Goal: Information Seeking & Learning: Learn about a topic

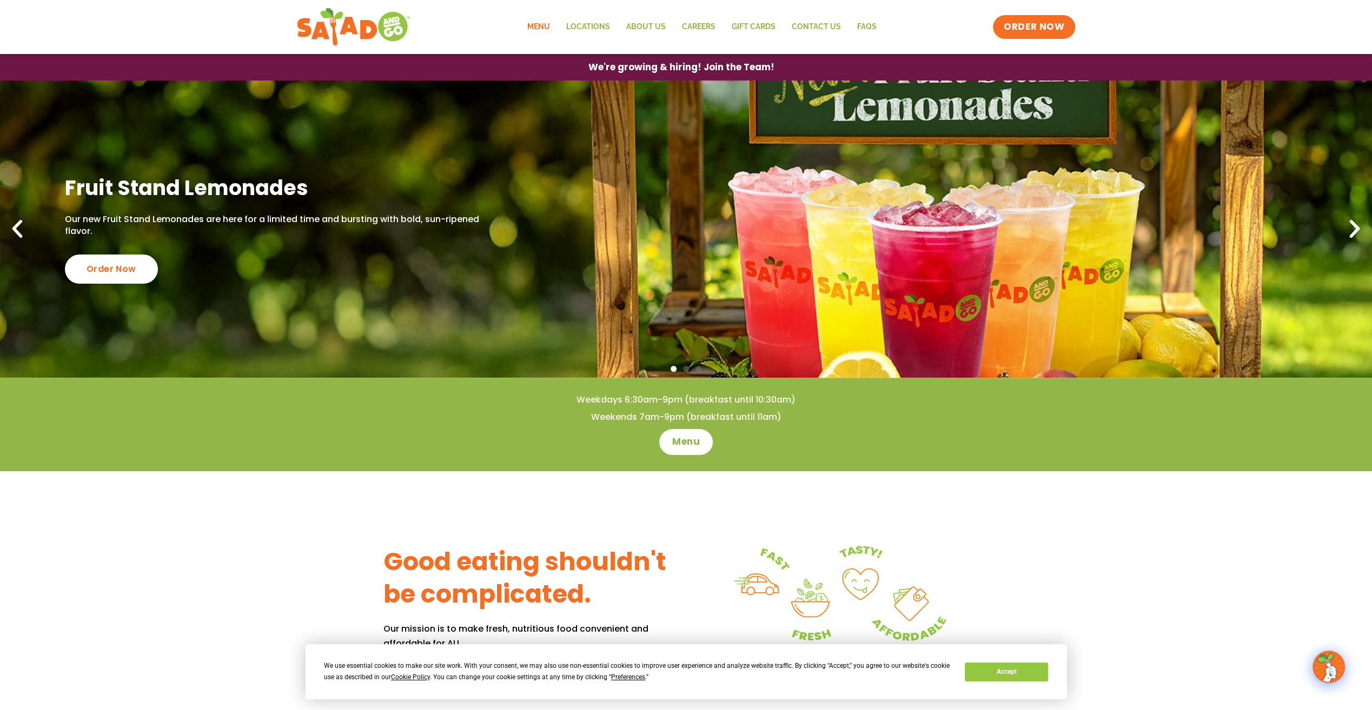
click at [539, 29] on link "Menu" at bounding box center [537, 27] width 39 height 25
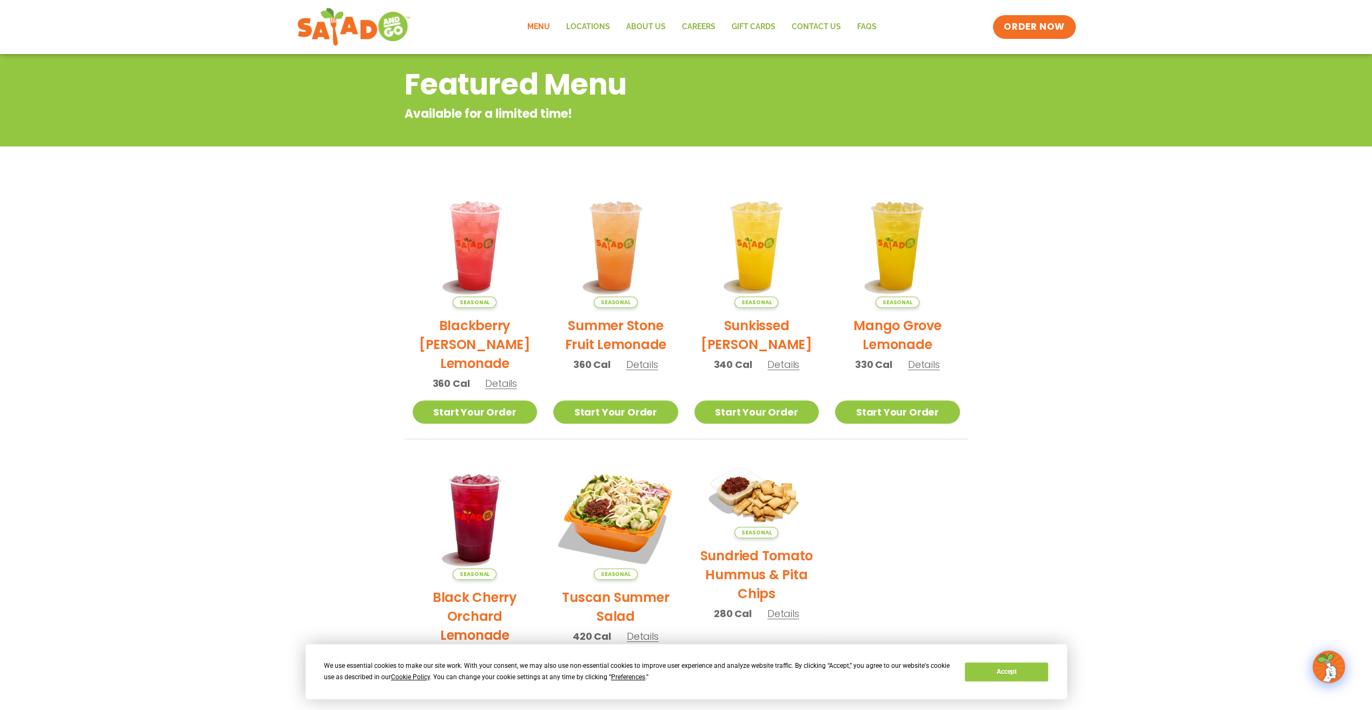
scroll to position [162, 0]
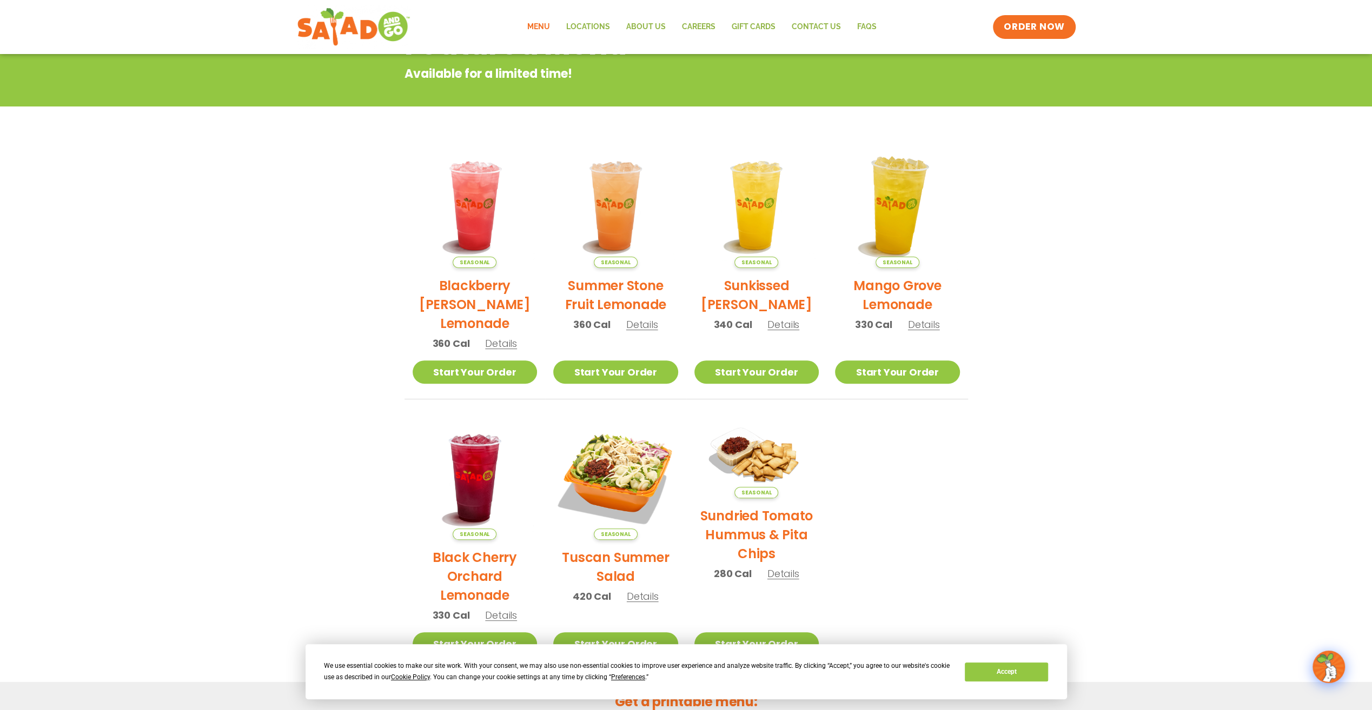
click at [889, 228] on img at bounding box center [897, 205] width 147 height 147
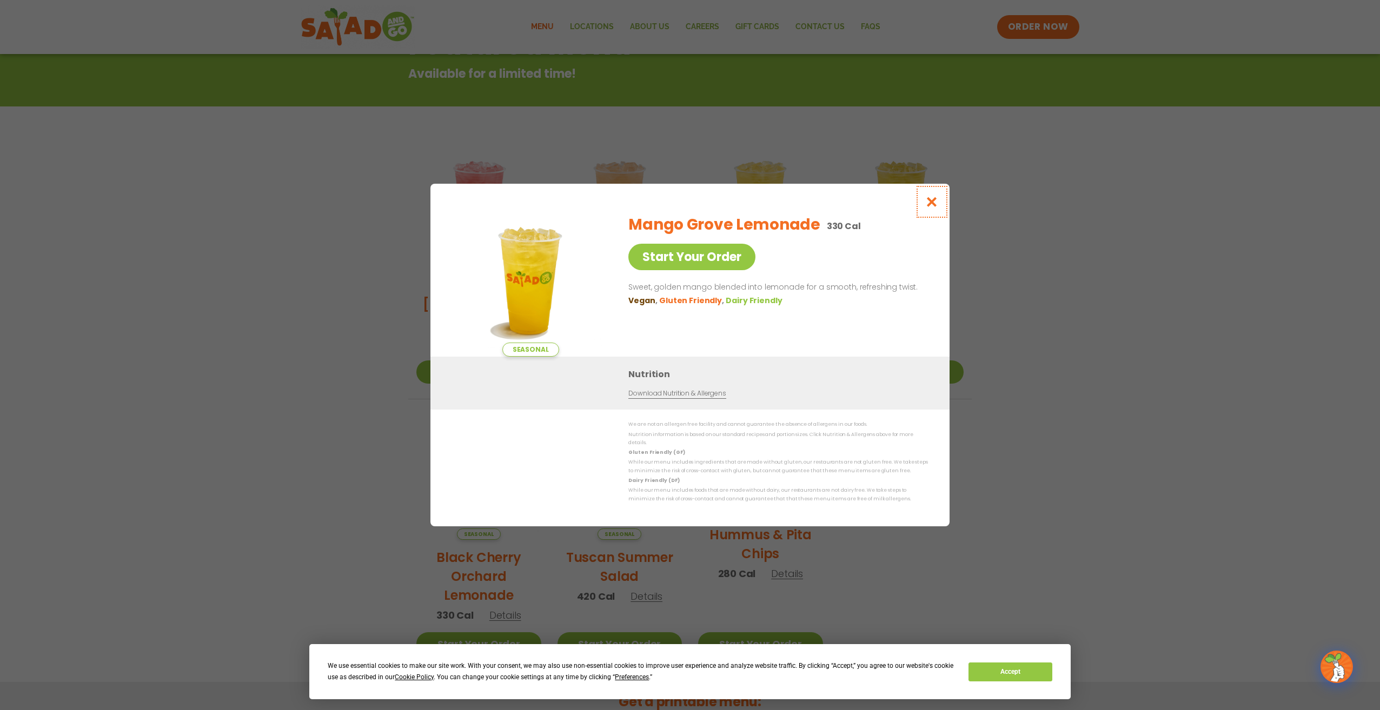
click at [931, 206] on icon "Close modal" at bounding box center [932, 201] width 14 height 11
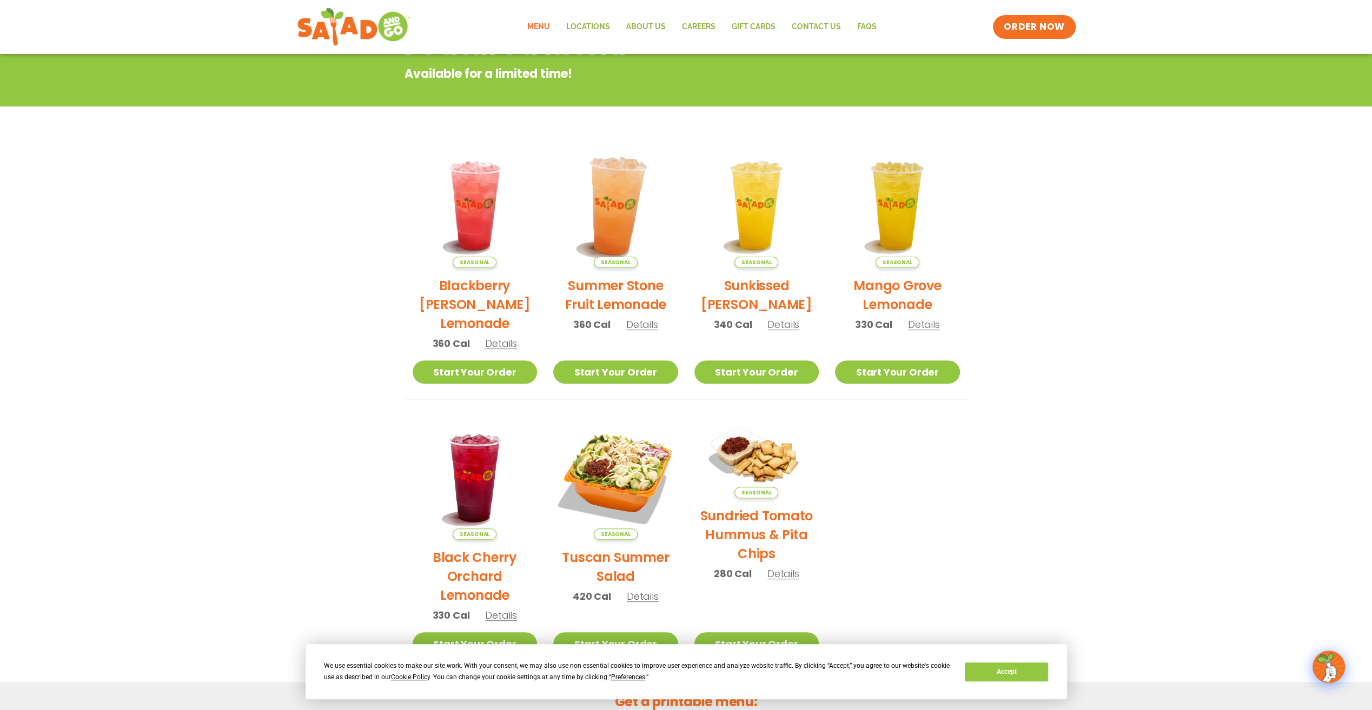
click at [620, 212] on img at bounding box center [615, 205] width 147 height 147
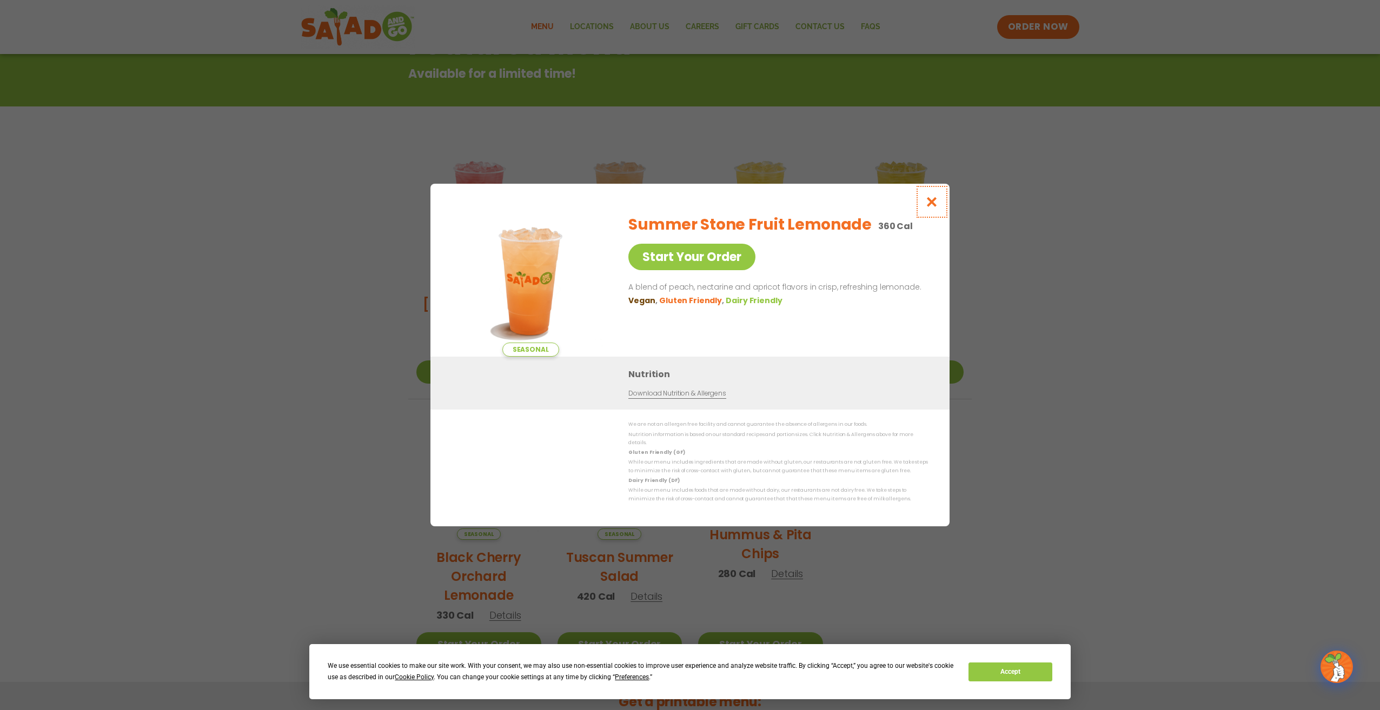
click at [935, 208] on icon "Close modal" at bounding box center [932, 201] width 14 height 11
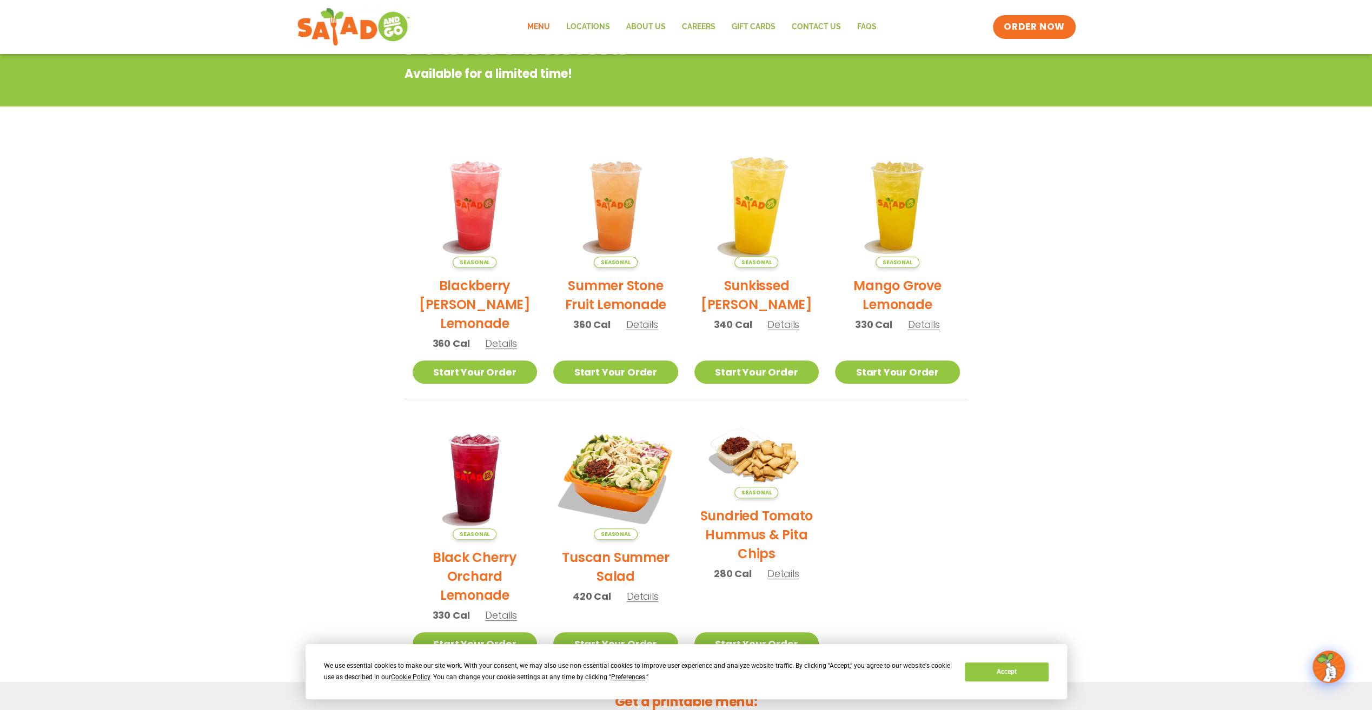
click at [766, 214] on img at bounding box center [756, 205] width 147 height 147
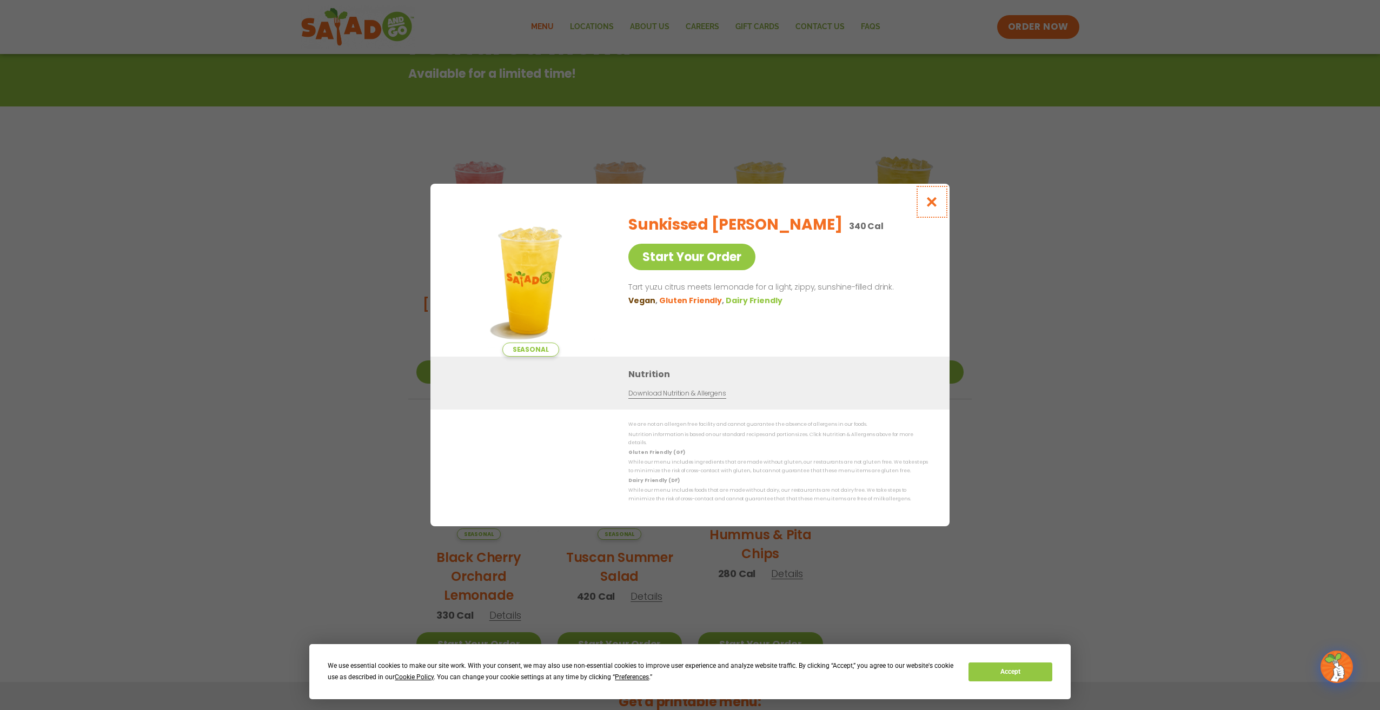
click at [931, 207] on icon "Close modal" at bounding box center [932, 201] width 14 height 11
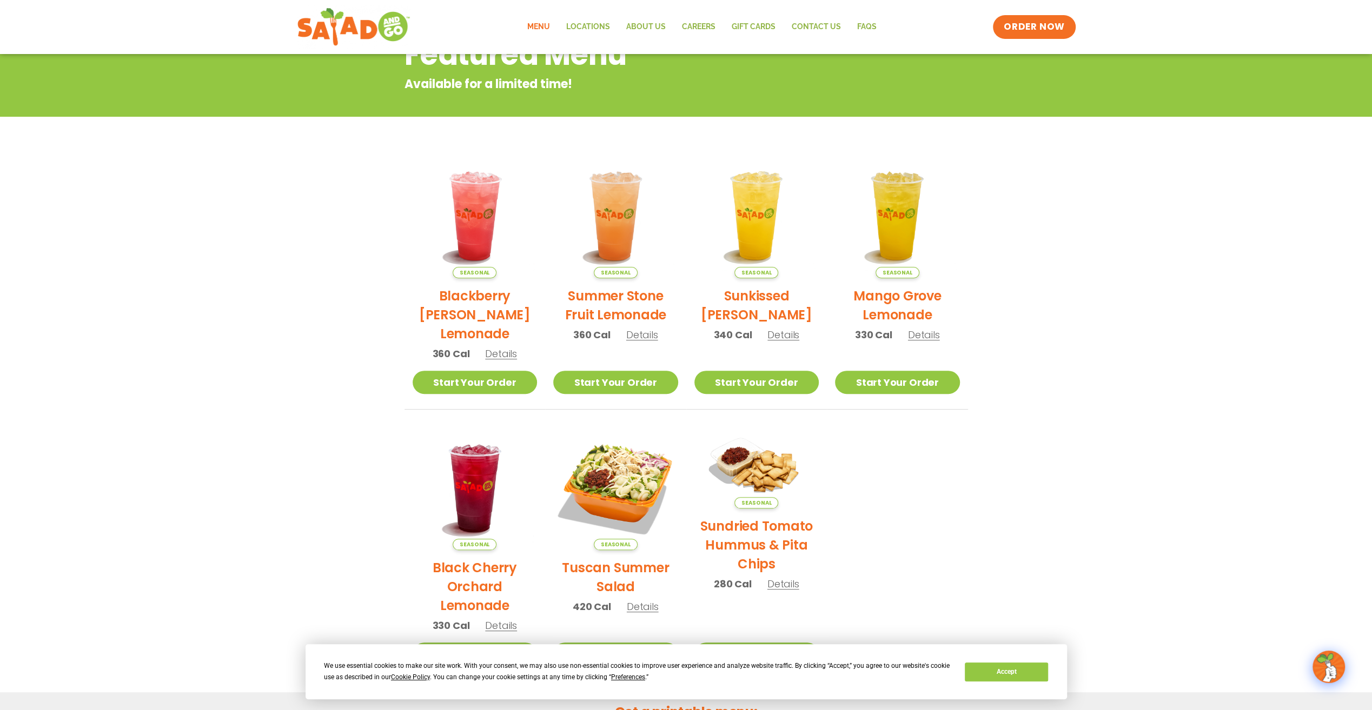
scroll to position [37, 0]
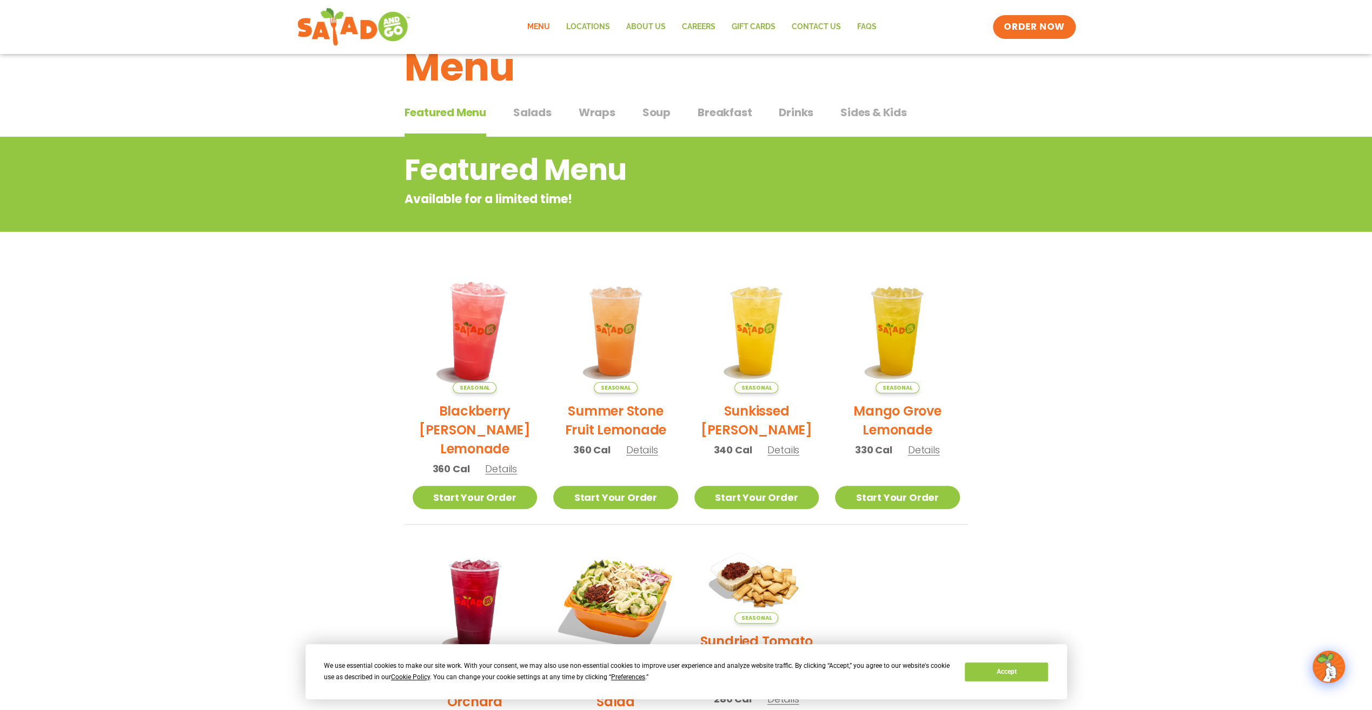
click at [473, 352] on img at bounding box center [474, 331] width 147 height 147
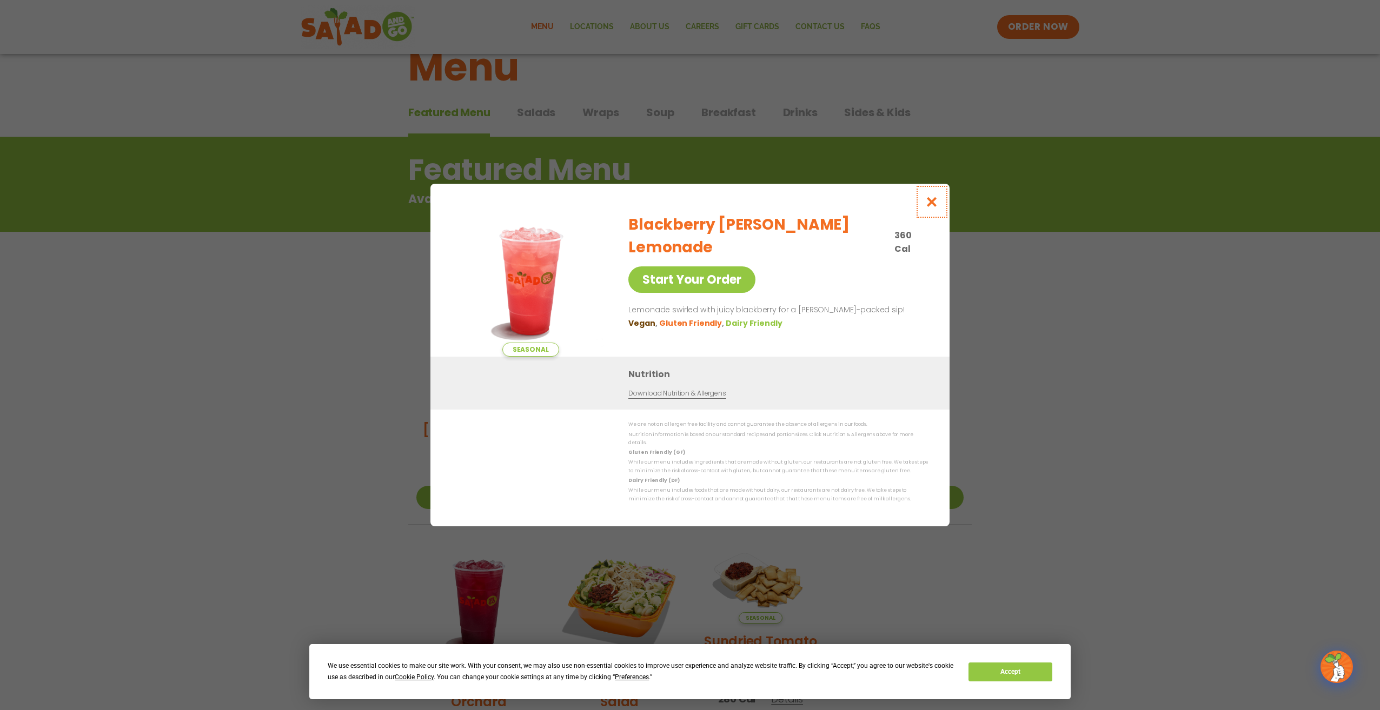
click at [933, 204] on icon "Close modal" at bounding box center [932, 201] width 14 height 11
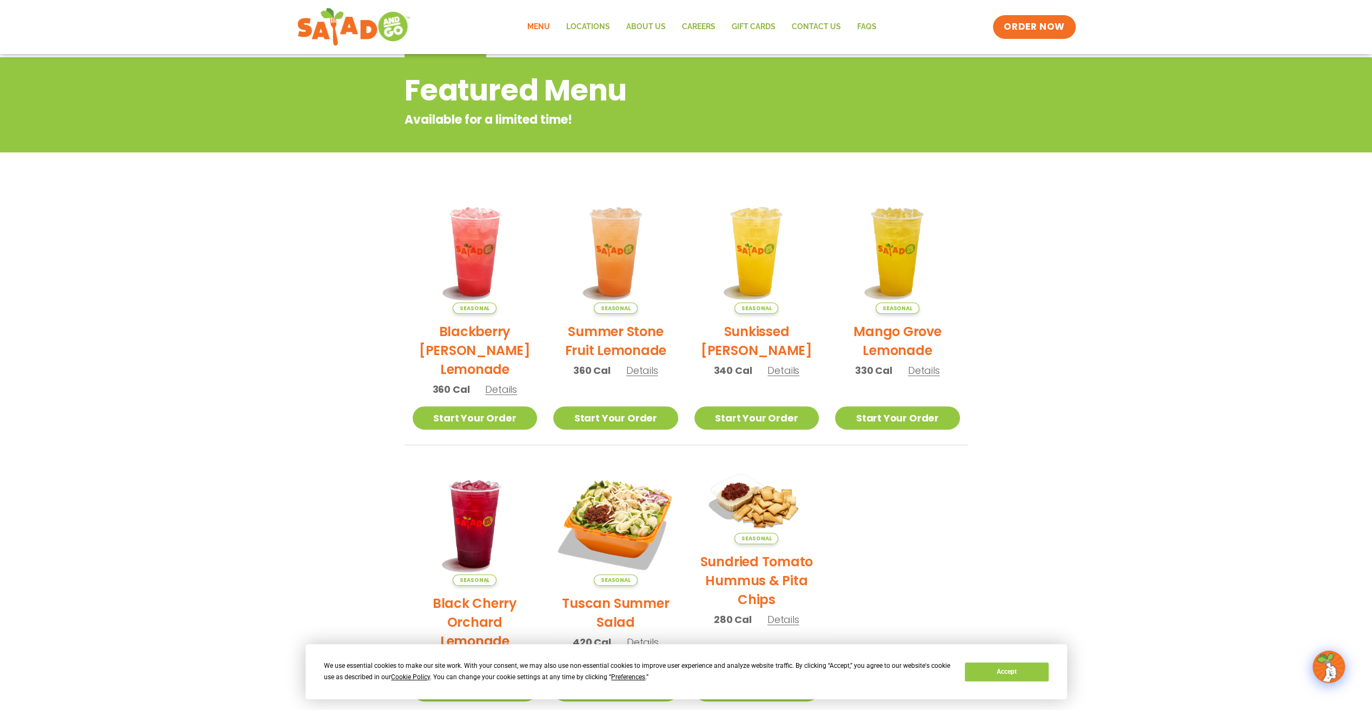
scroll to position [123, 0]
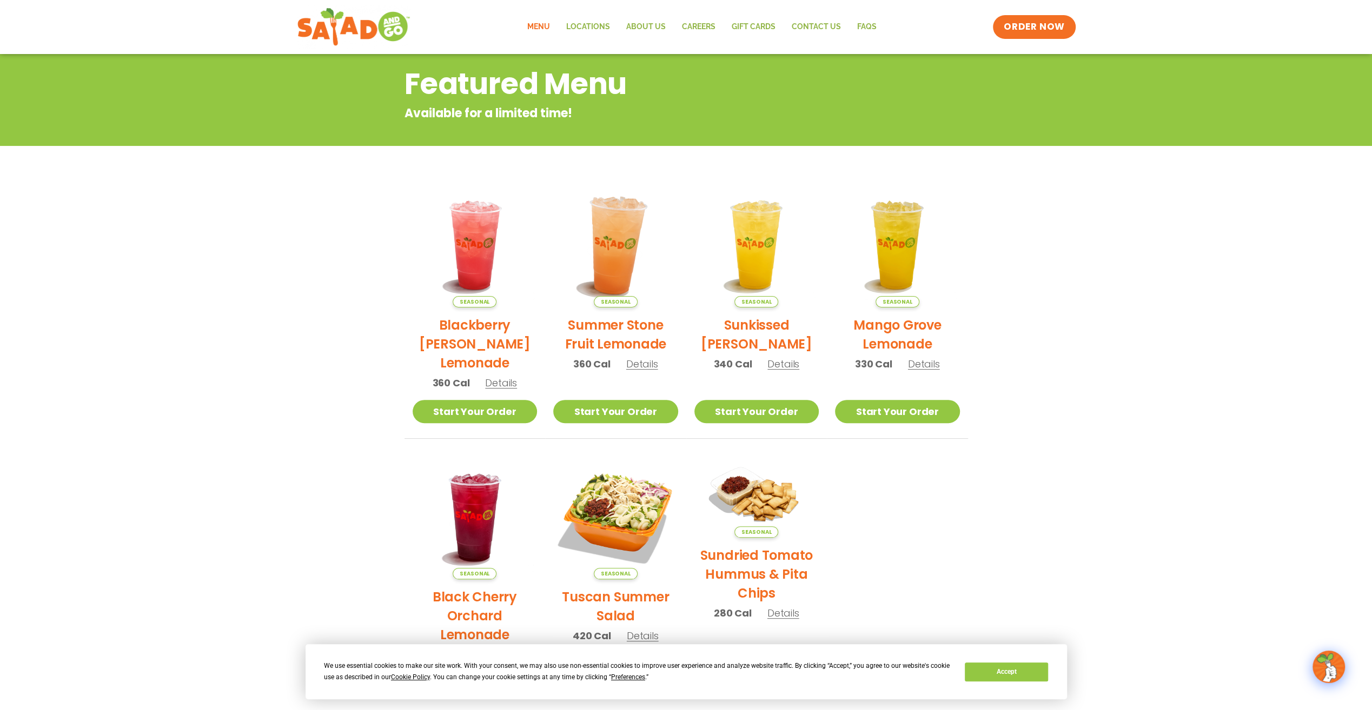
click at [618, 272] on img at bounding box center [615, 245] width 147 height 147
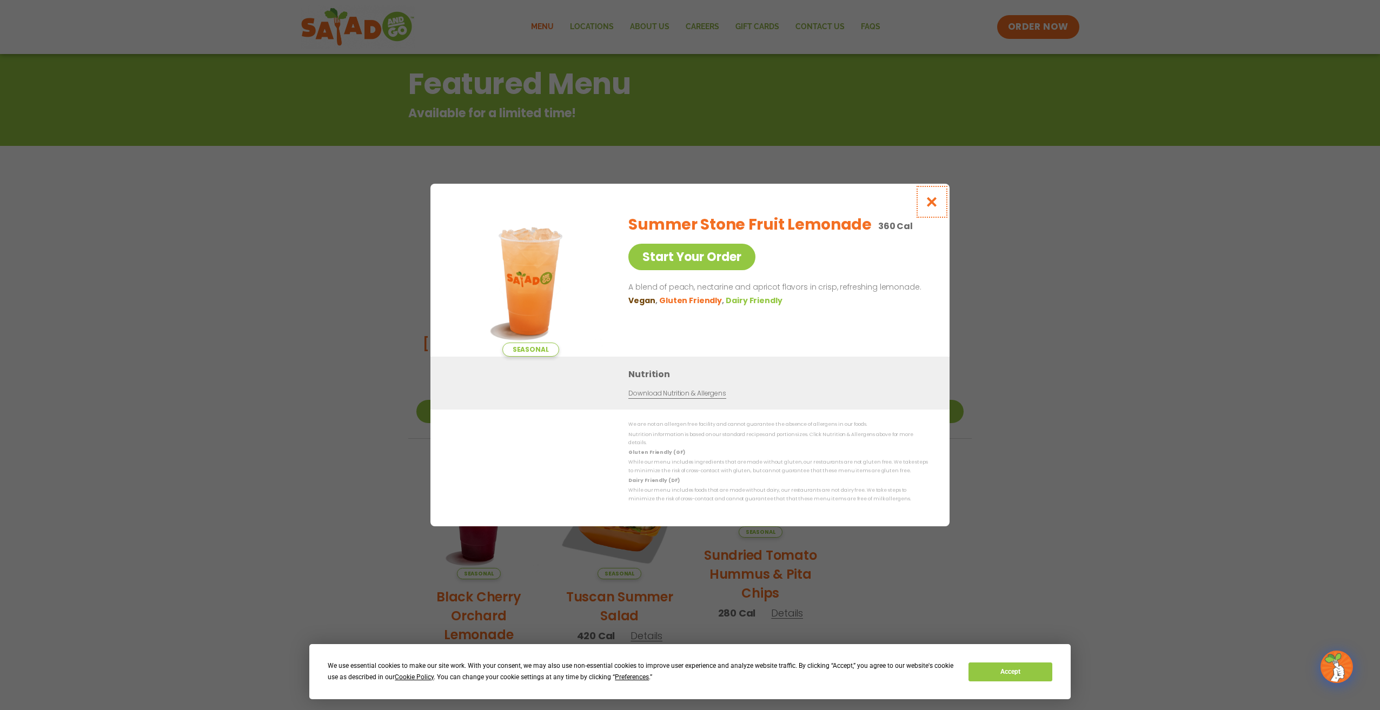
click at [933, 208] on icon "Close modal" at bounding box center [932, 201] width 14 height 11
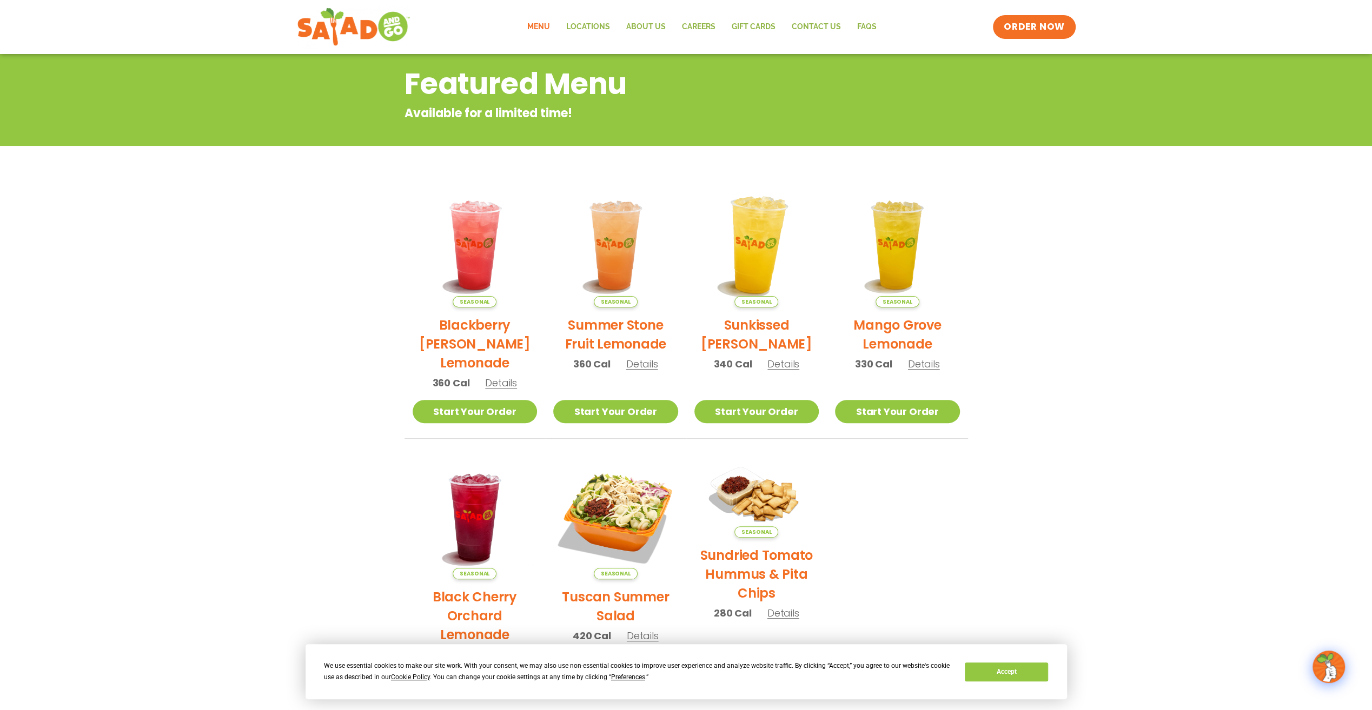
click at [764, 252] on img at bounding box center [756, 245] width 147 height 147
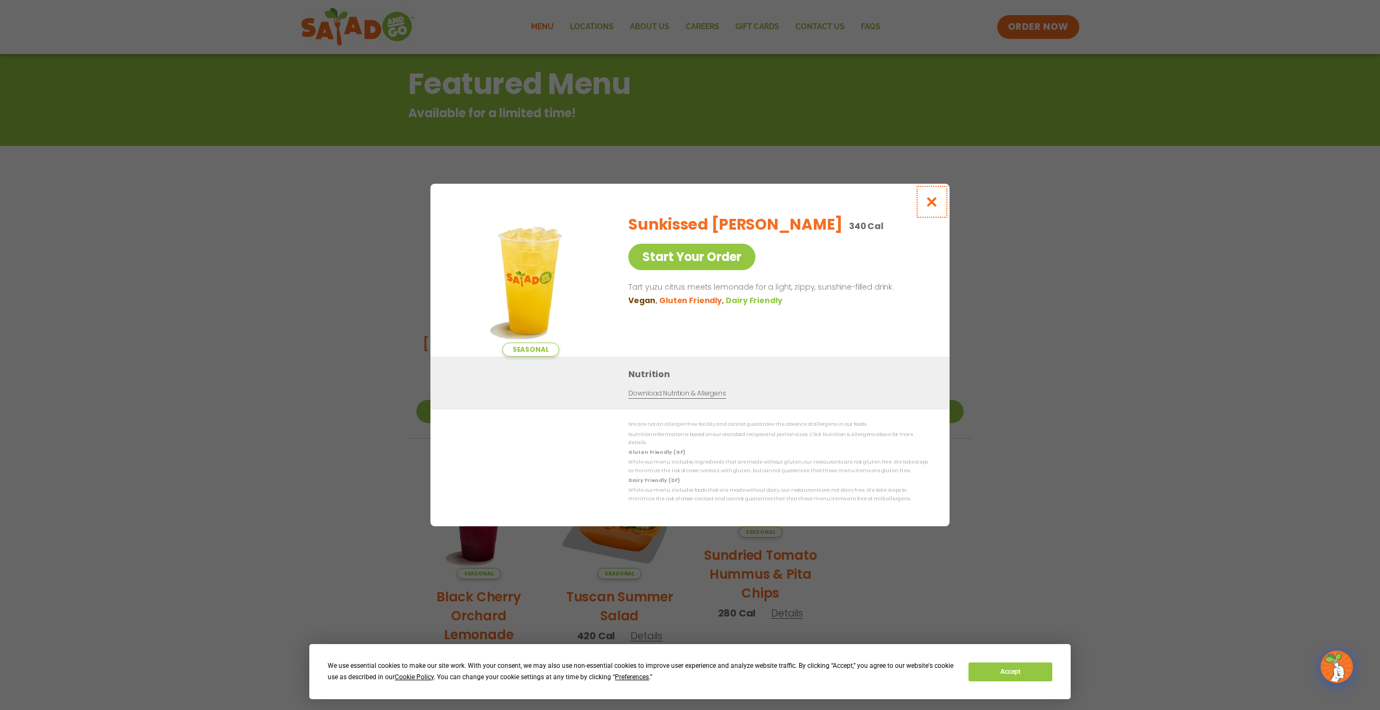
click at [930, 208] on icon "Close modal" at bounding box center [932, 201] width 14 height 11
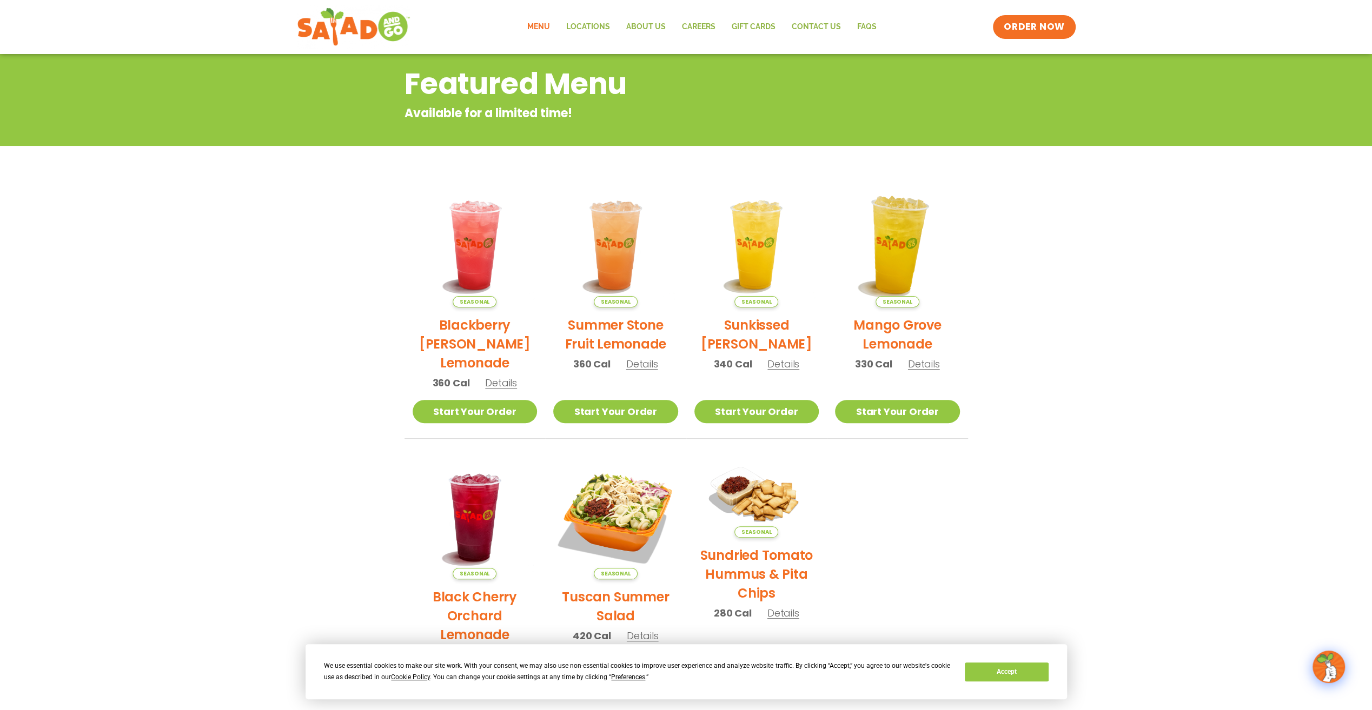
click at [887, 247] on img at bounding box center [897, 245] width 147 height 147
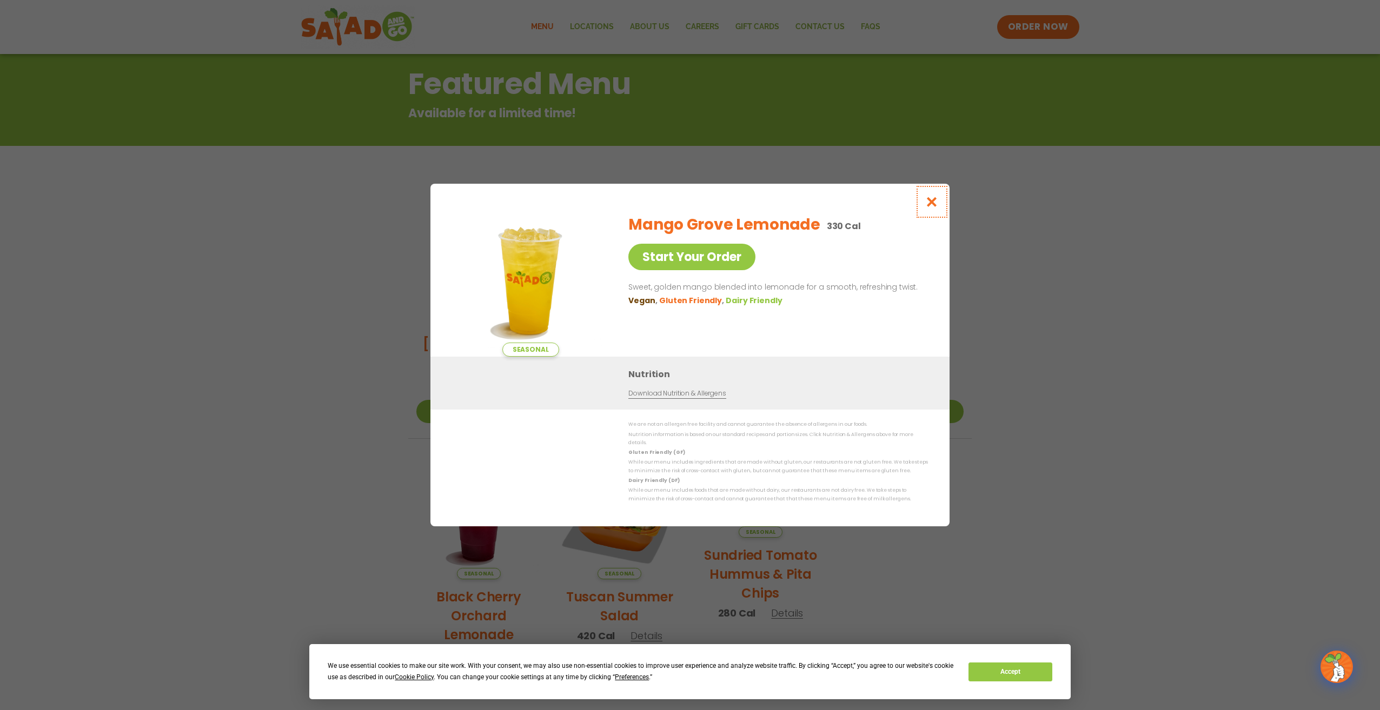
click at [930, 208] on icon "Close modal" at bounding box center [932, 201] width 14 height 11
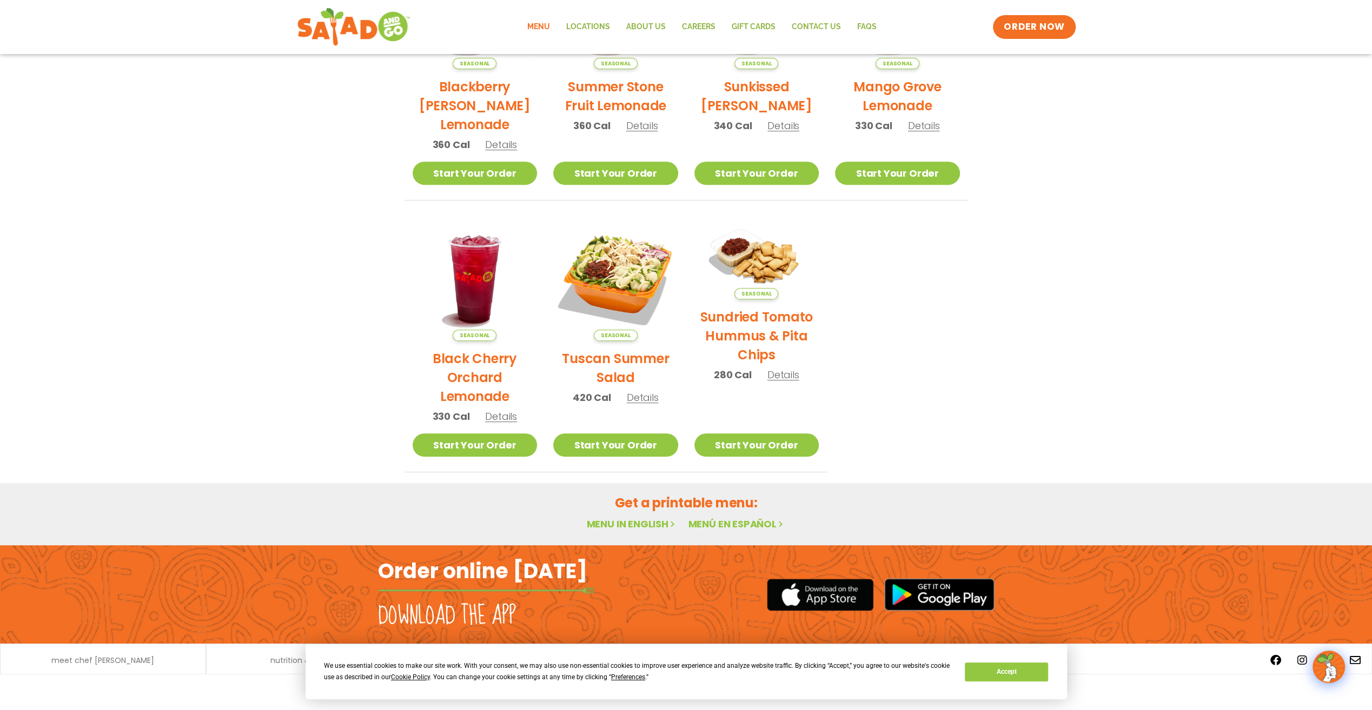
scroll to position [0, 0]
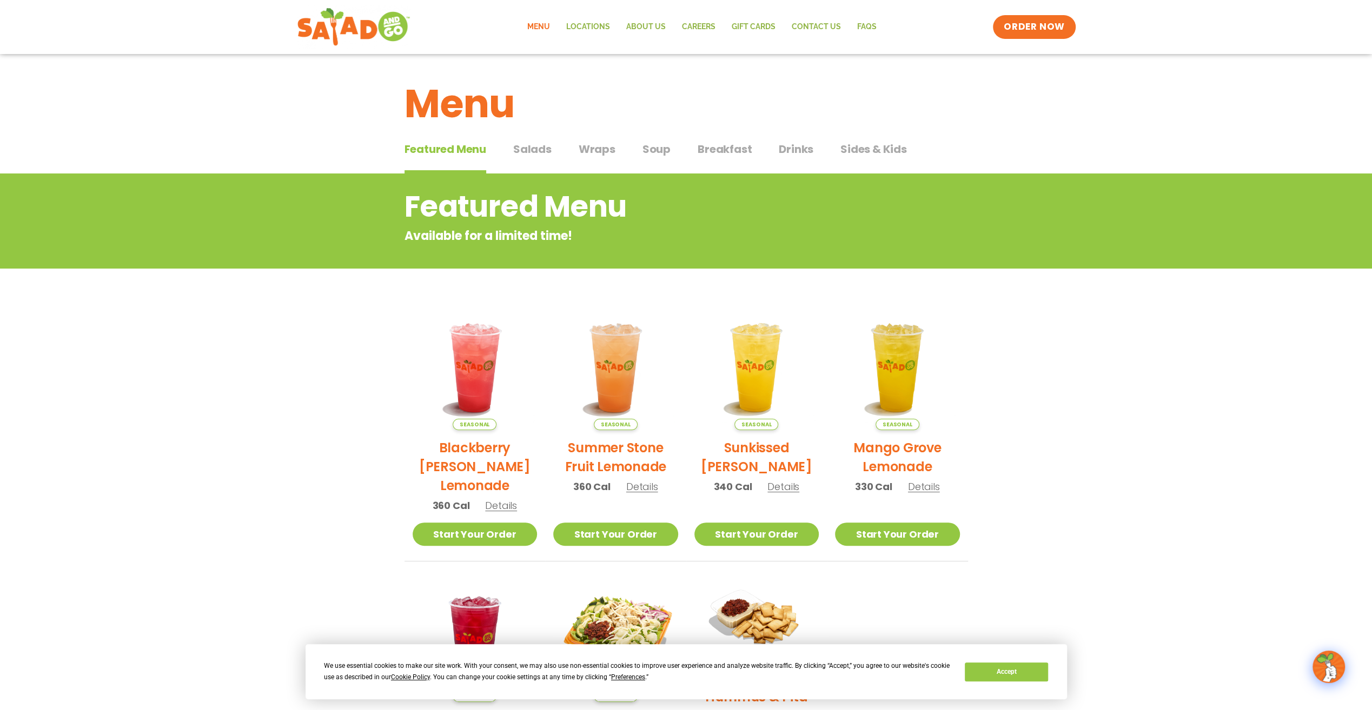
drag, startPoint x: 870, startPoint y: 150, endPoint x: 876, endPoint y: 149, distance: 5.6
click at [871, 150] on span "Sides & Kids" at bounding box center [873, 149] width 66 height 16
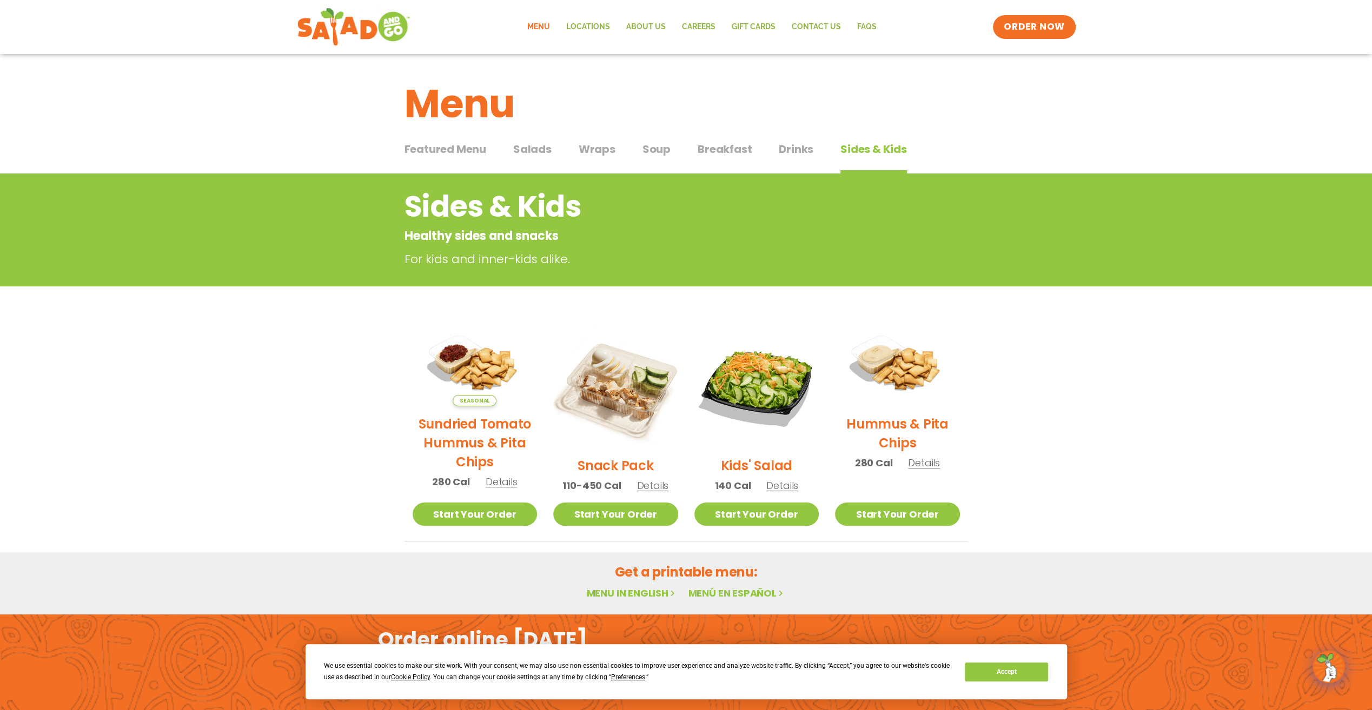
click at [463, 152] on span "Featured Menu" at bounding box center [445, 149] width 82 height 16
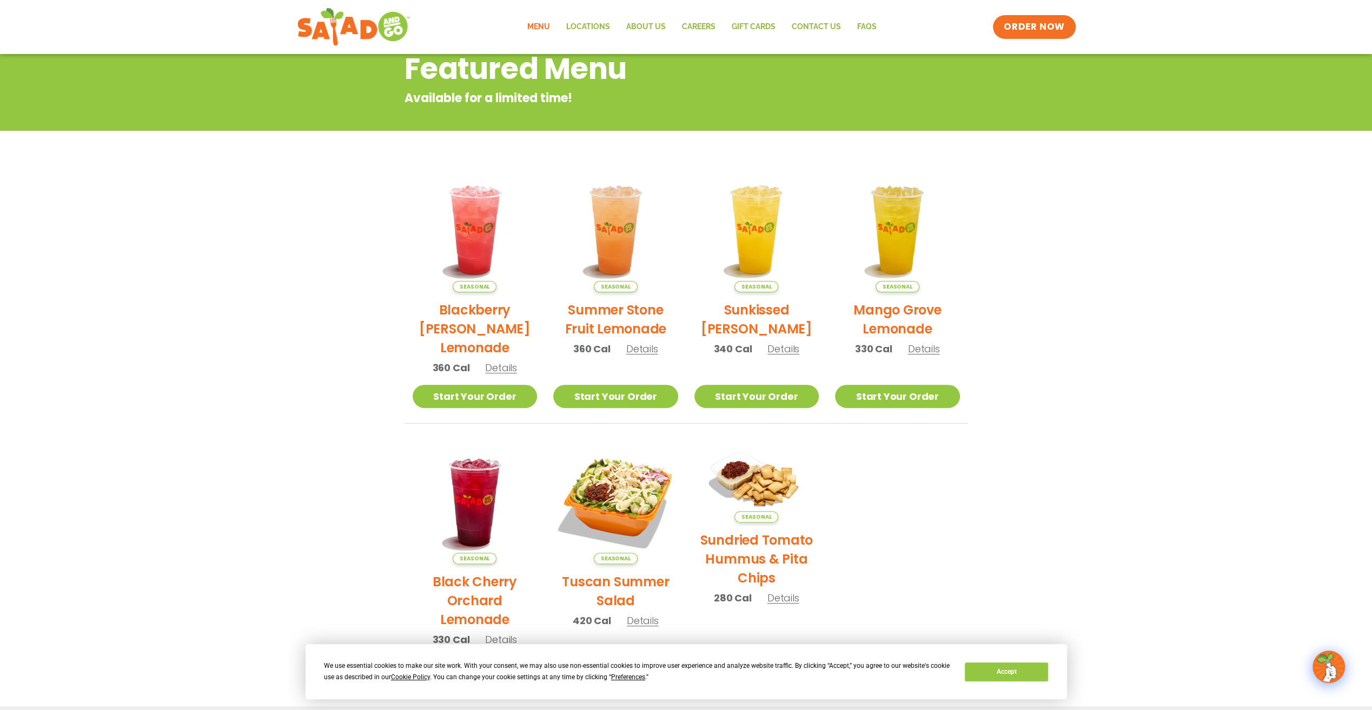
scroll to position [37, 0]
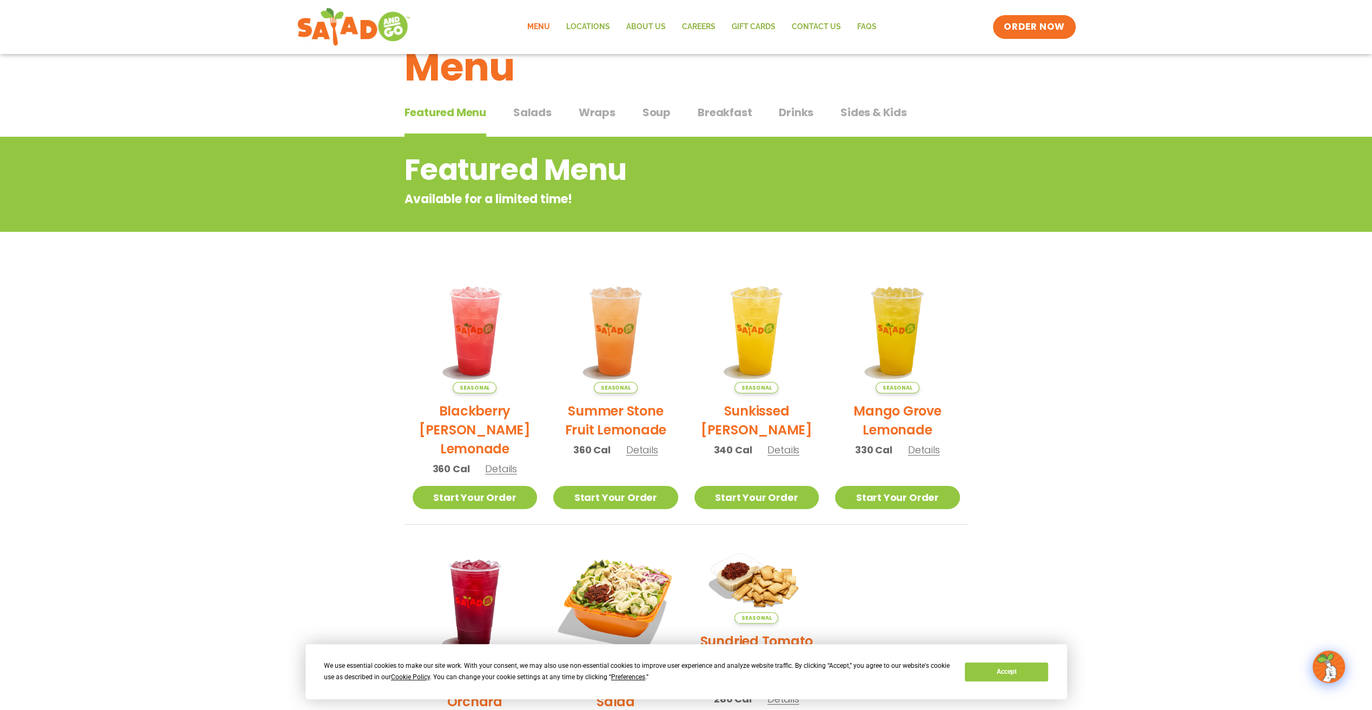
click at [545, 115] on span "Salads" at bounding box center [532, 112] width 38 height 16
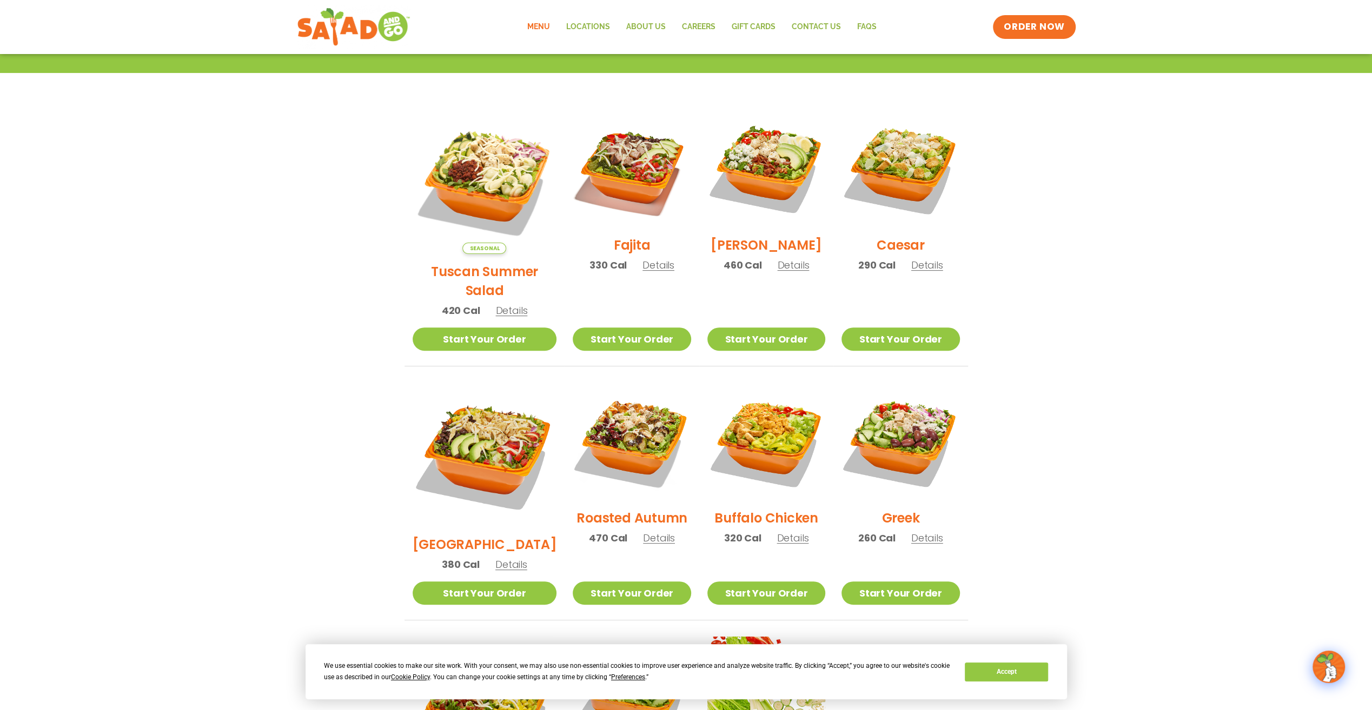
scroll to position [253, 0]
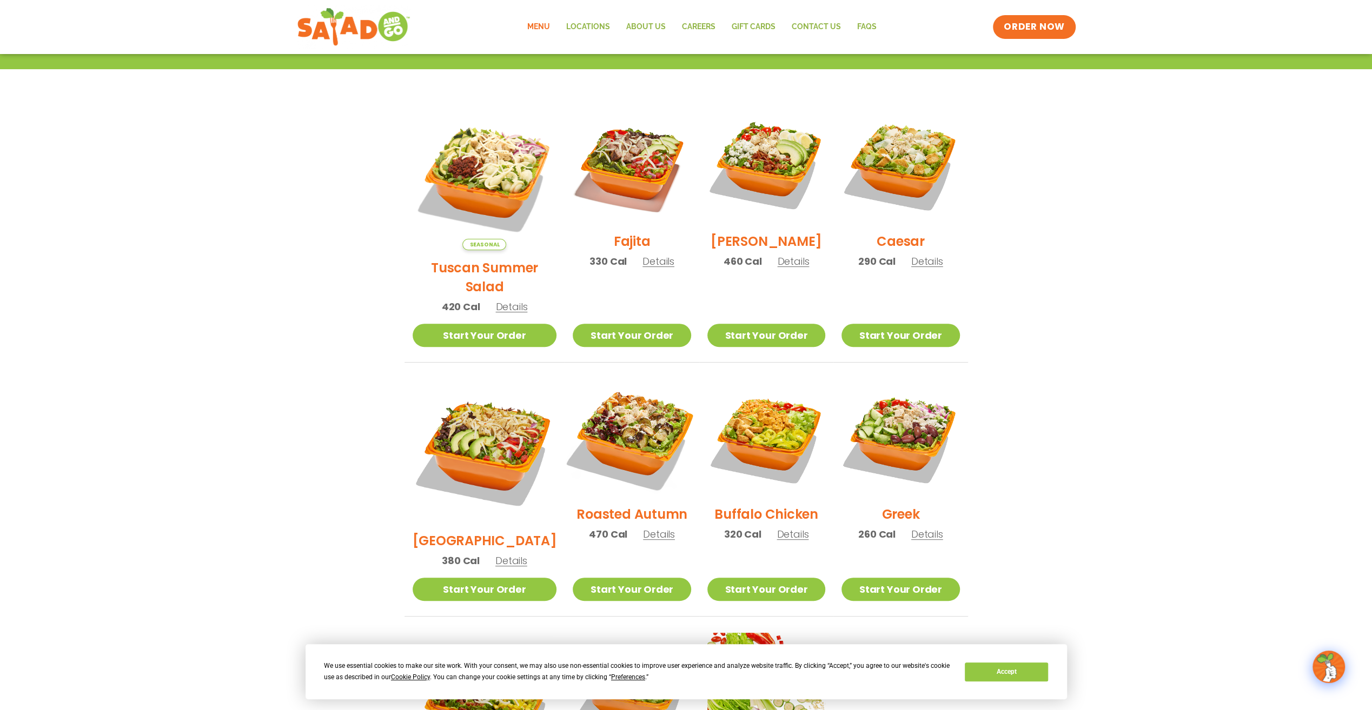
click at [590, 416] on img at bounding box center [631, 438] width 138 height 138
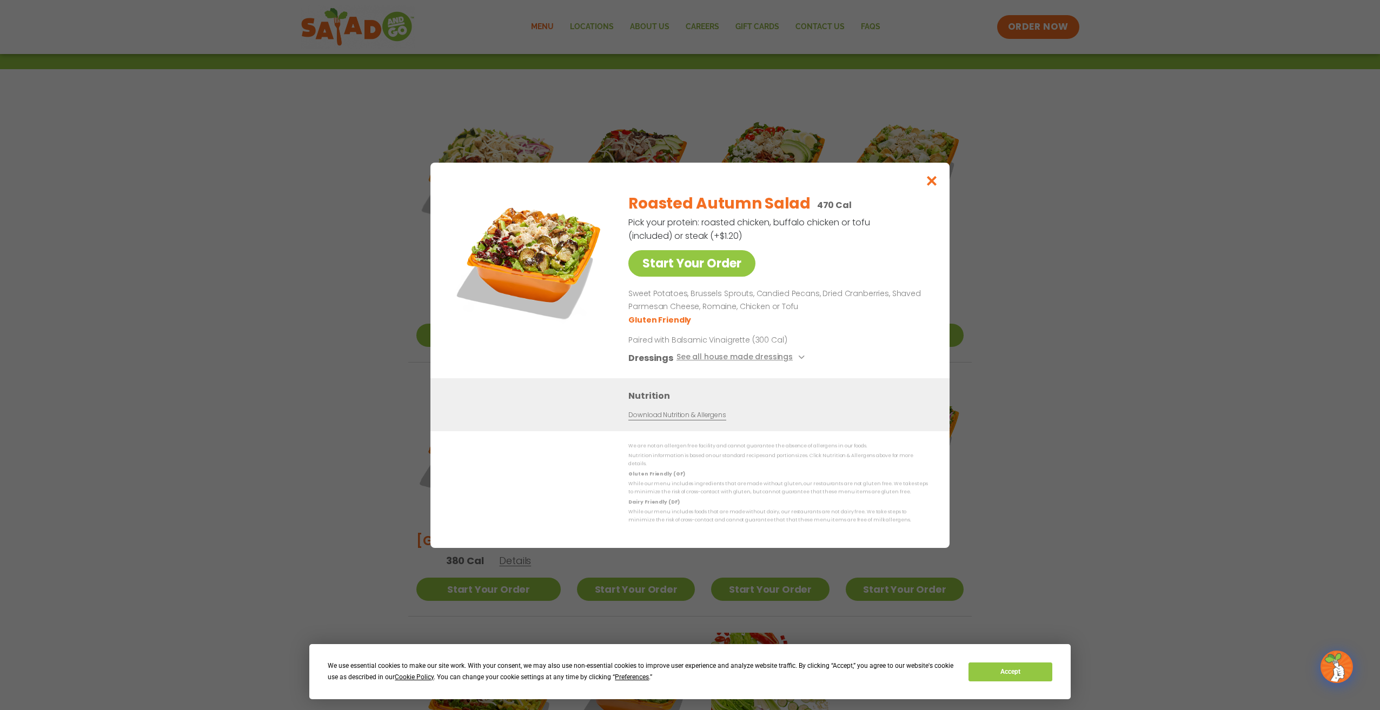
click at [551, 267] on img at bounding box center [530, 259] width 151 height 151
click at [931, 187] on icon "Close modal" at bounding box center [932, 180] width 14 height 11
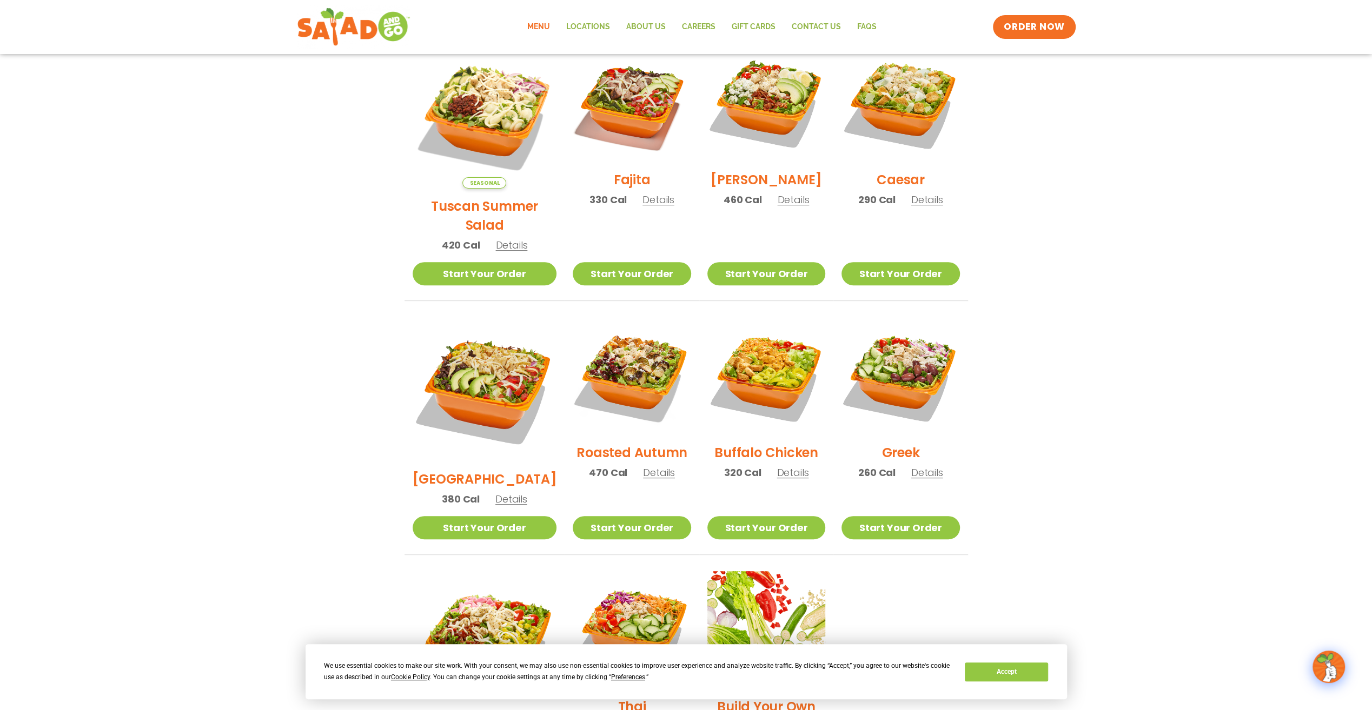
scroll to position [307, 0]
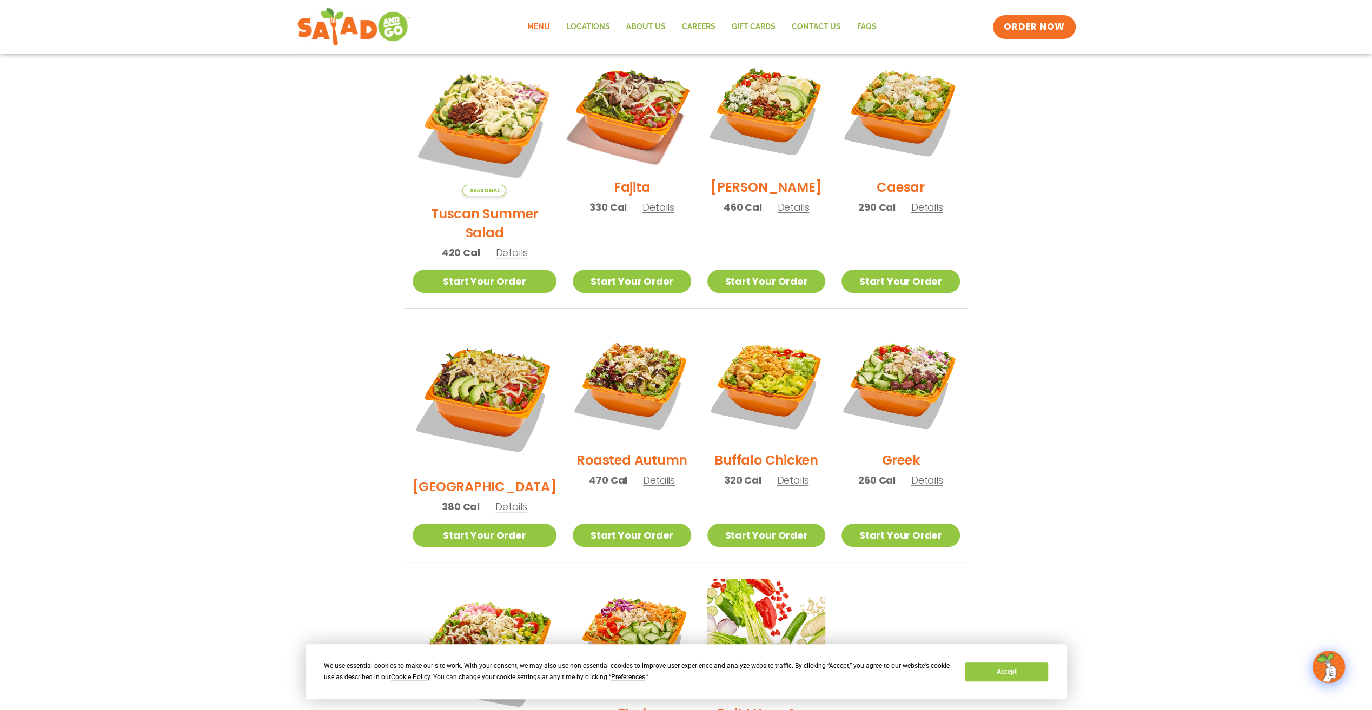
click at [646, 110] on img at bounding box center [631, 111] width 138 height 138
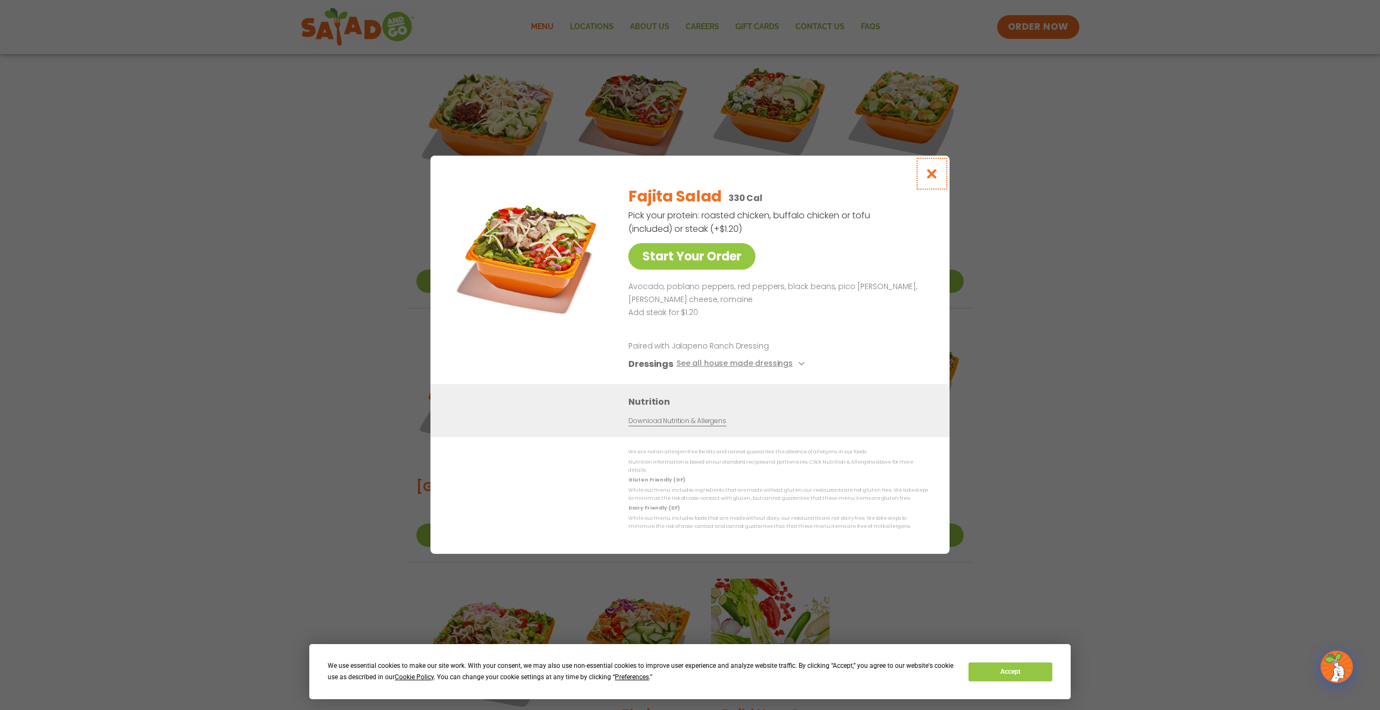
click at [929, 179] on icon "Close modal" at bounding box center [932, 173] width 14 height 11
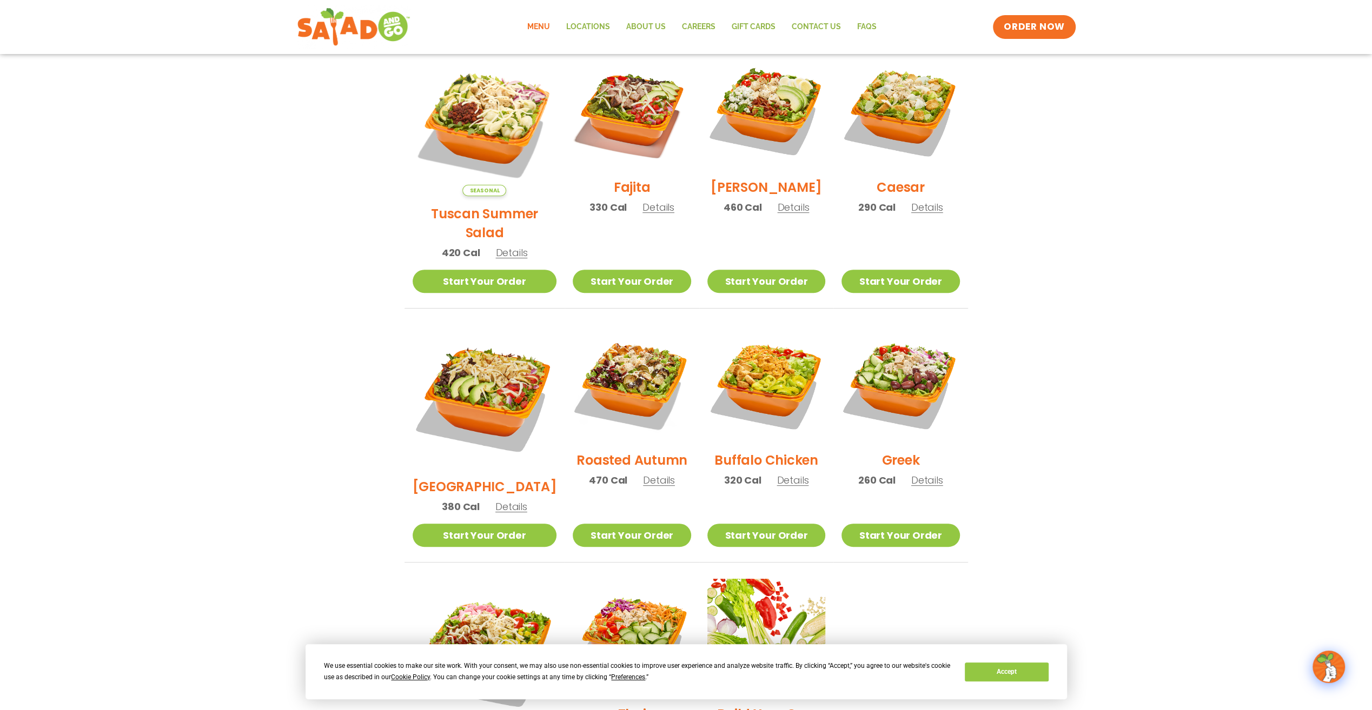
click at [317, 329] on section "Salads Our house-made dressings make our huge portions even more delicious. Goo…" at bounding box center [686, 341] width 1372 height 950
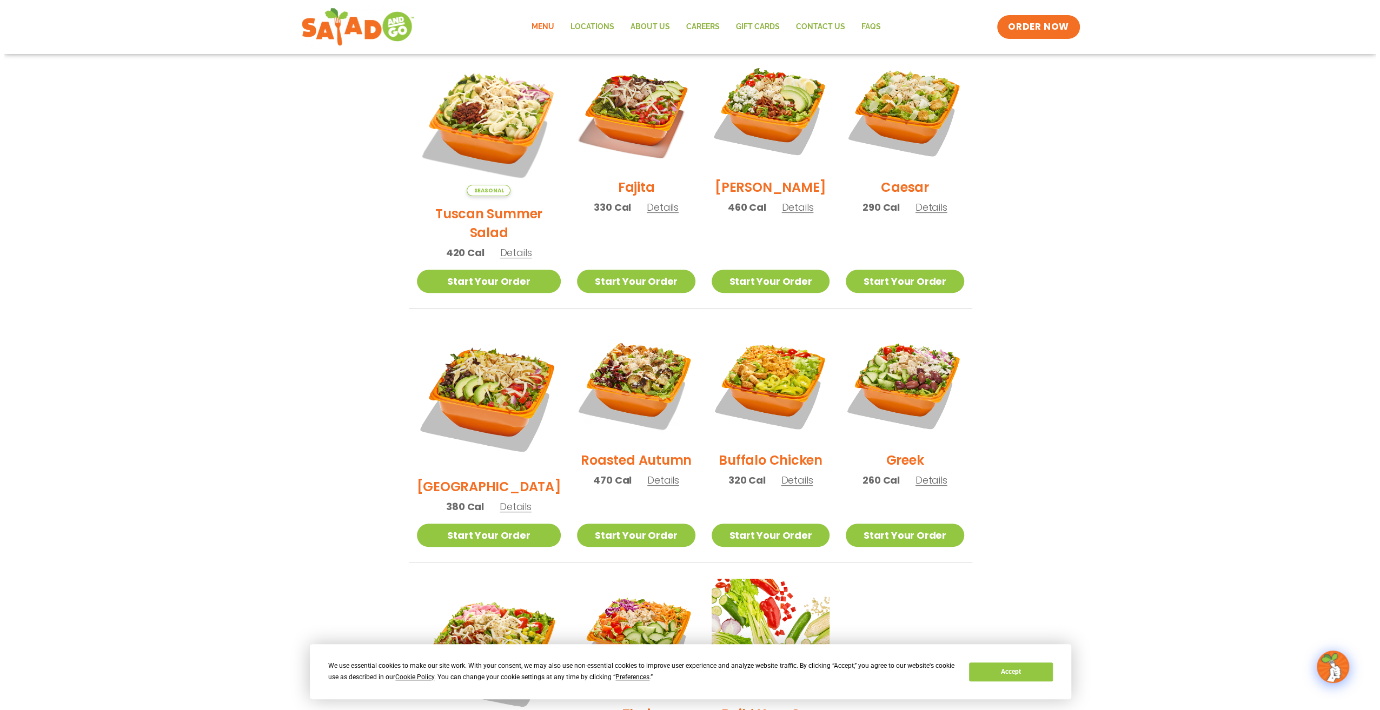
scroll to position [577, 0]
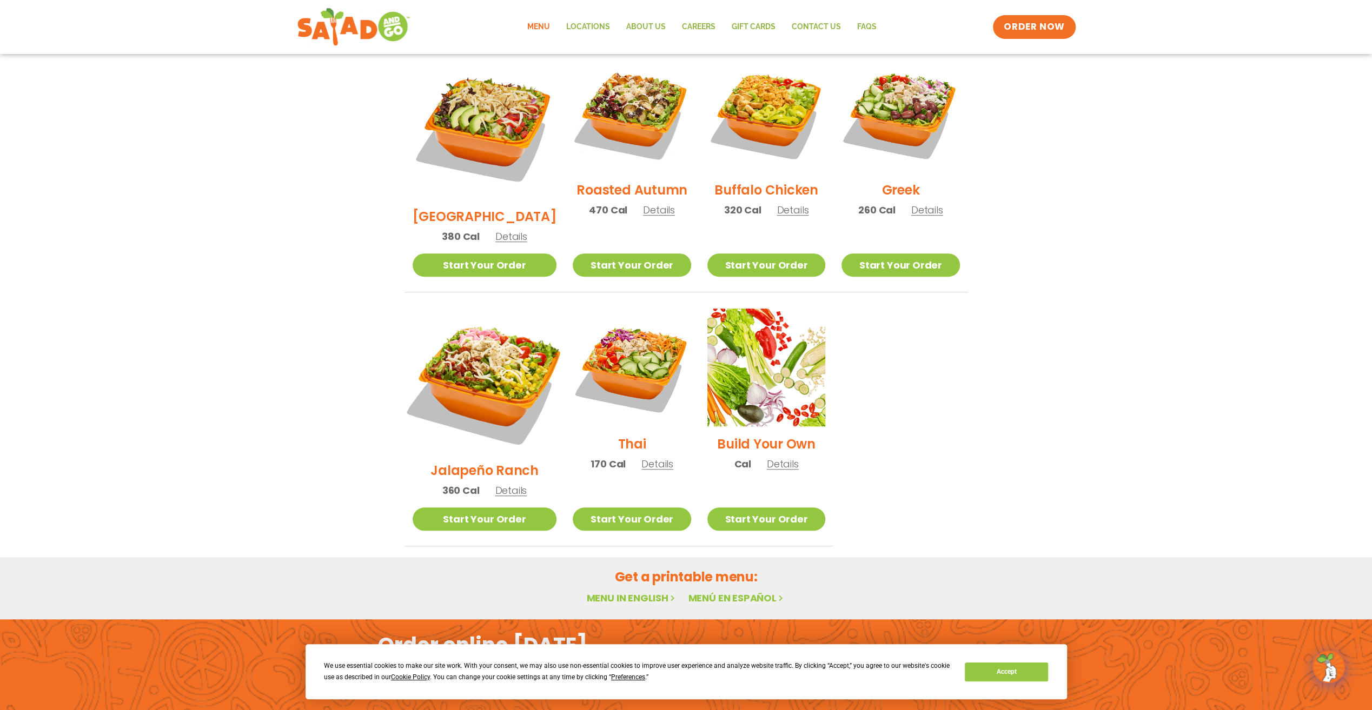
click at [474, 337] on img at bounding box center [484, 380] width 169 height 169
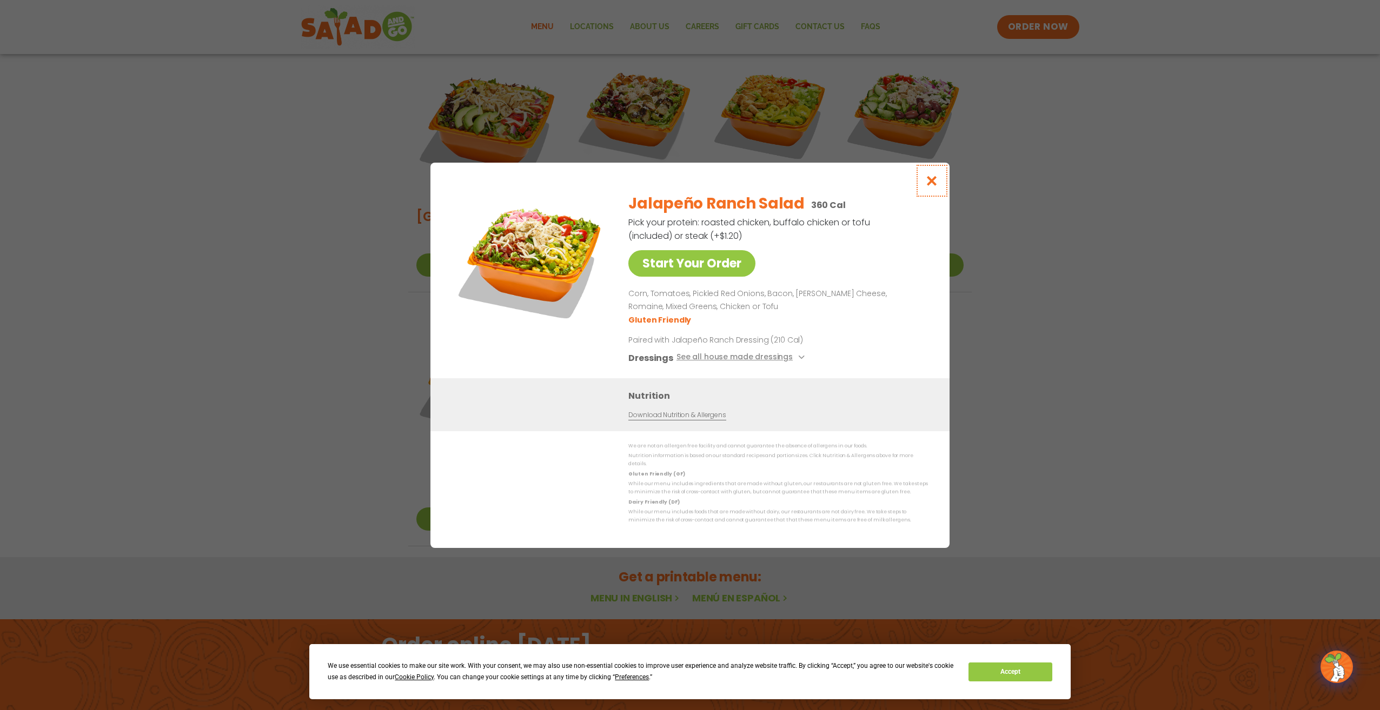
click at [937, 185] on icon "Close modal" at bounding box center [932, 180] width 14 height 11
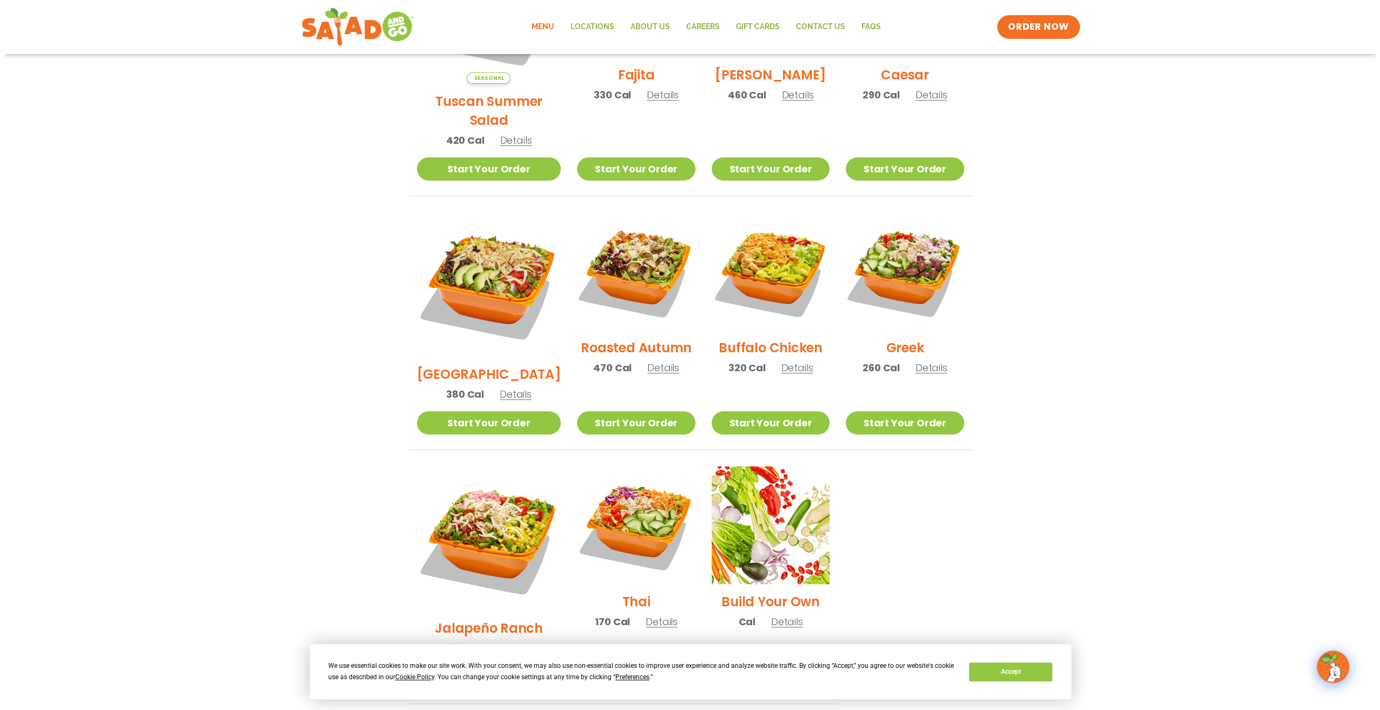
scroll to position [462, 0]
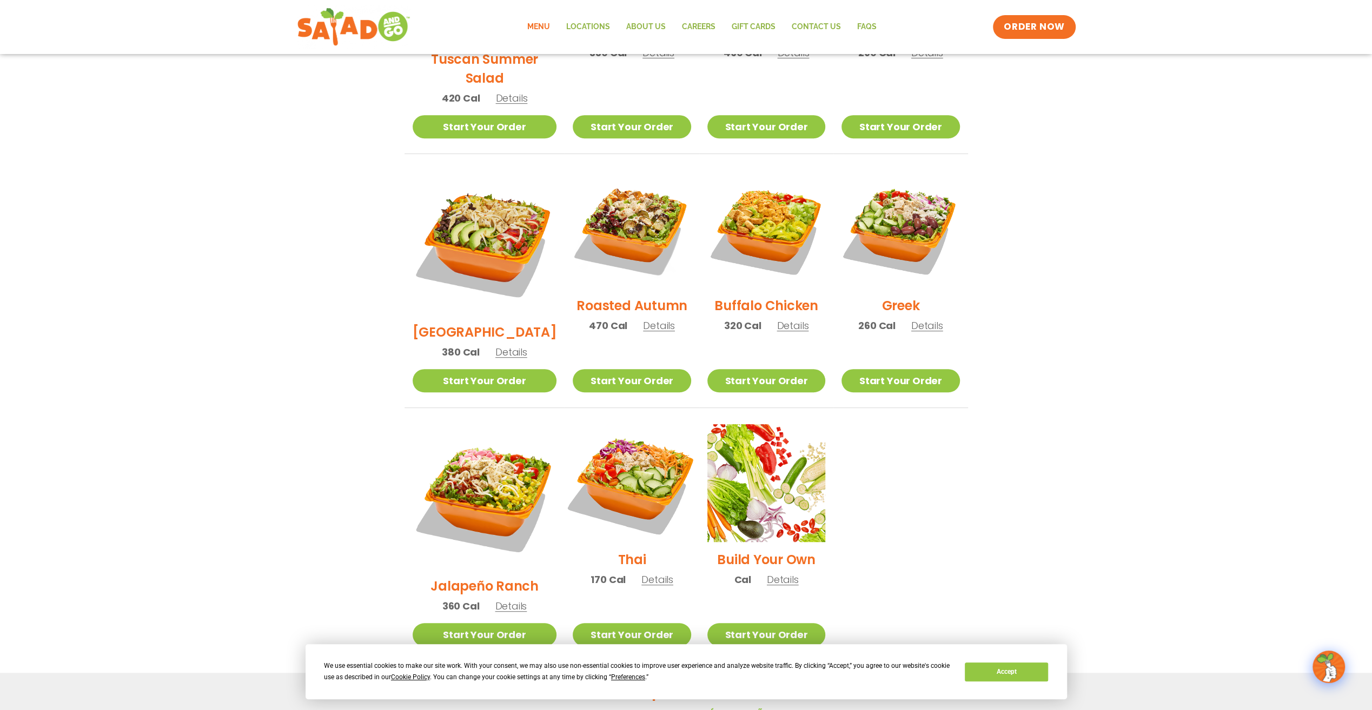
click at [596, 434] on img at bounding box center [631, 483] width 138 height 138
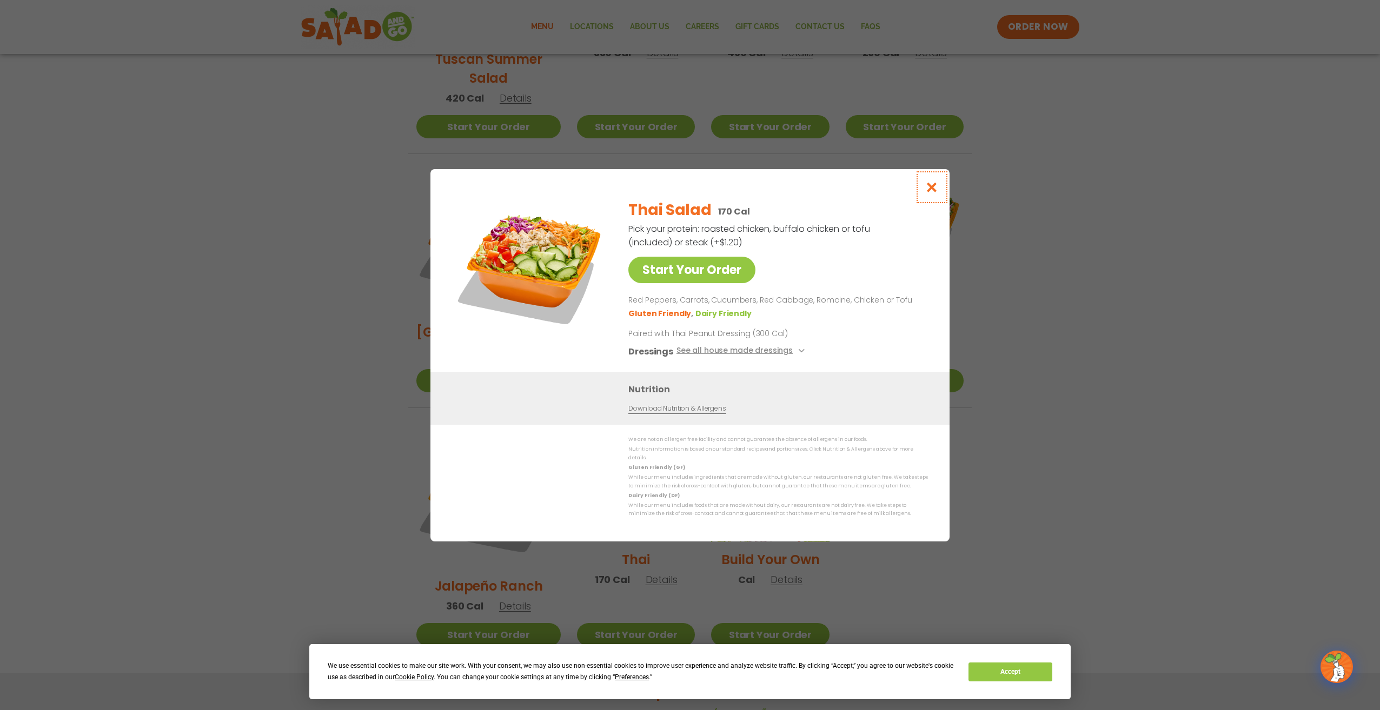
click at [936, 191] on icon "Close modal" at bounding box center [932, 187] width 14 height 11
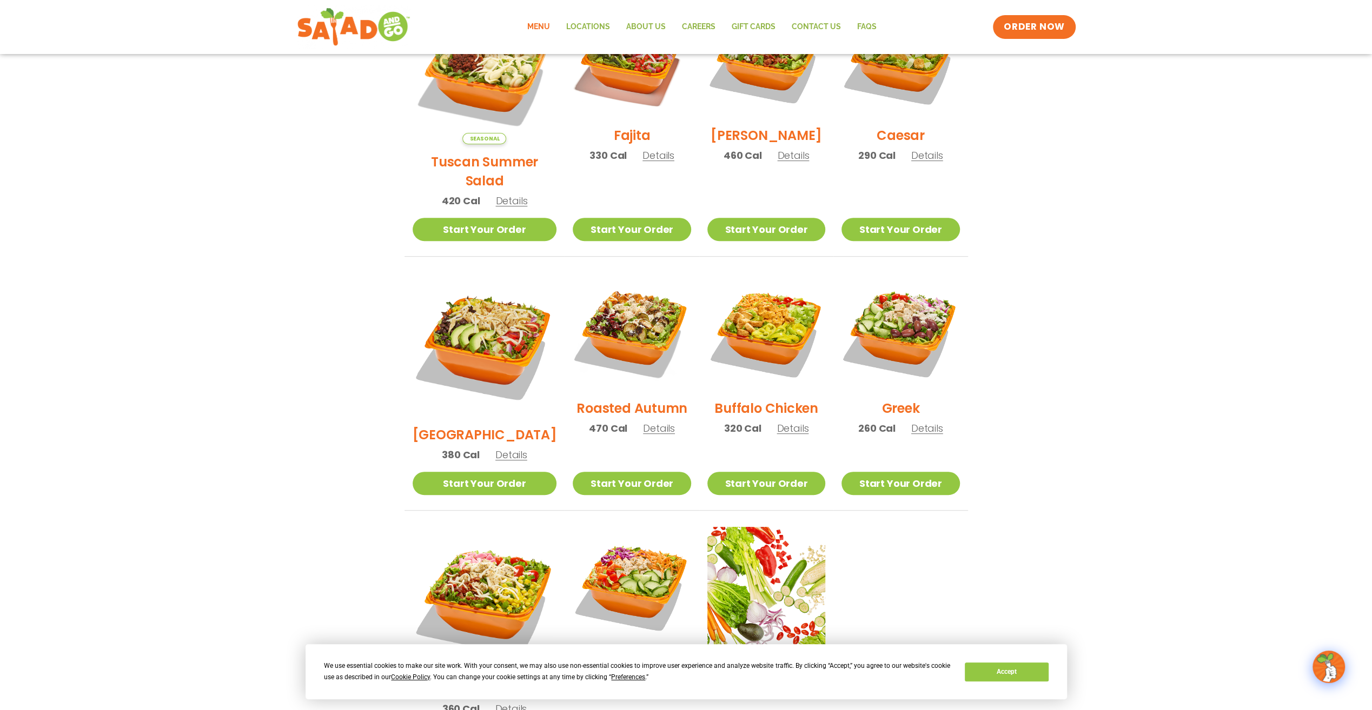
scroll to position [354, 0]
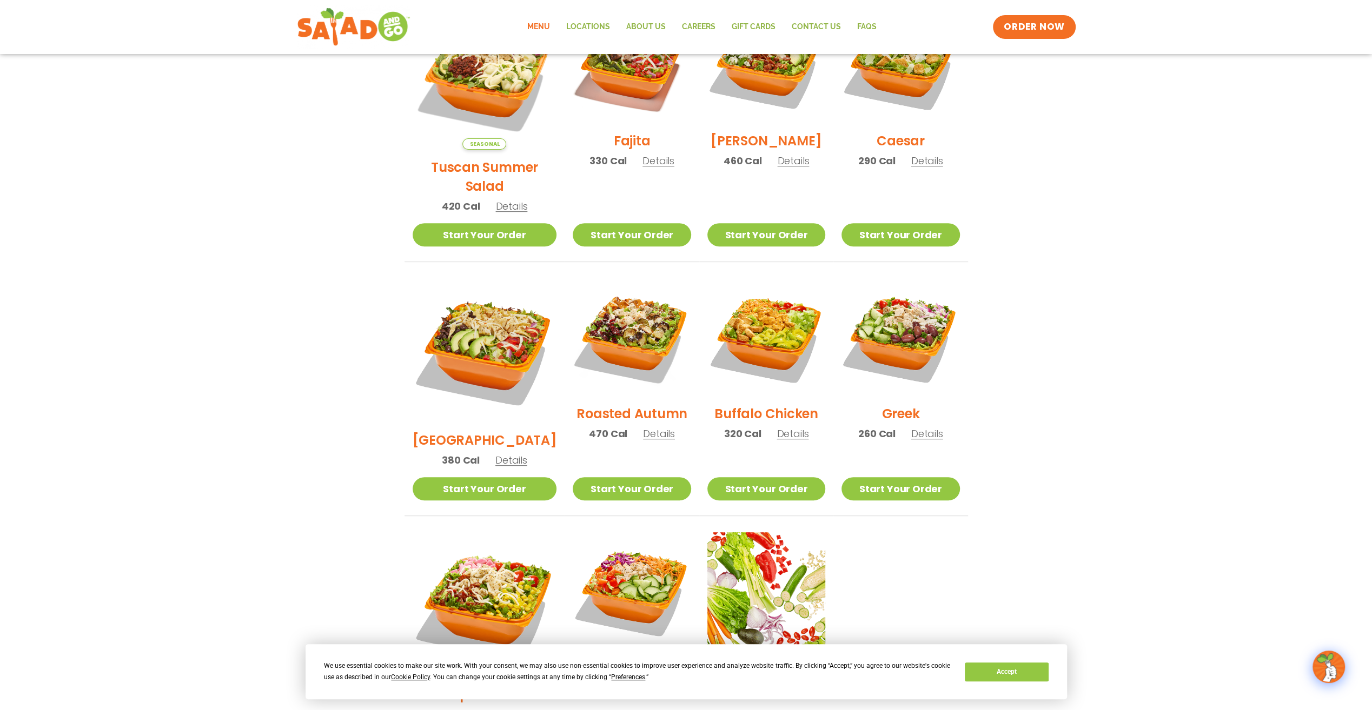
click at [230, 438] on section "Salads Our house-made dressings make our huge portions even more delicious. Goo…" at bounding box center [686, 295] width 1372 height 950
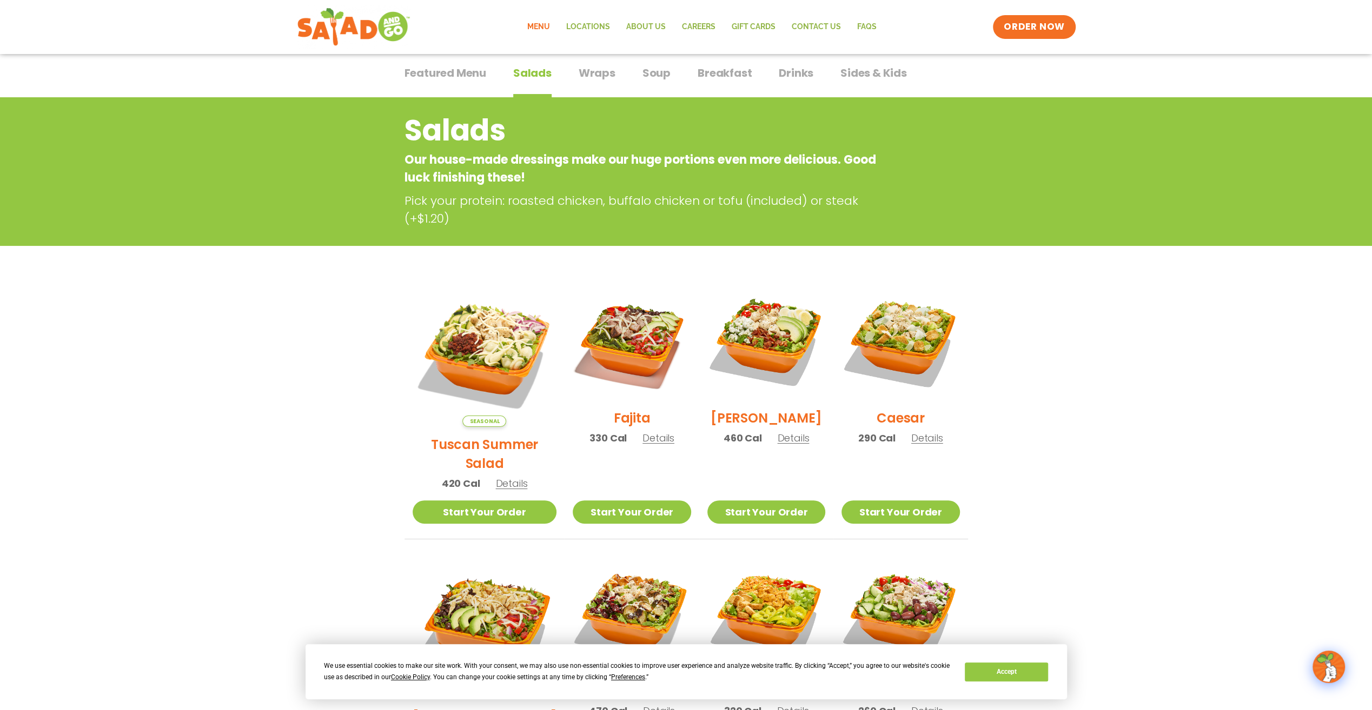
scroll to position [0, 0]
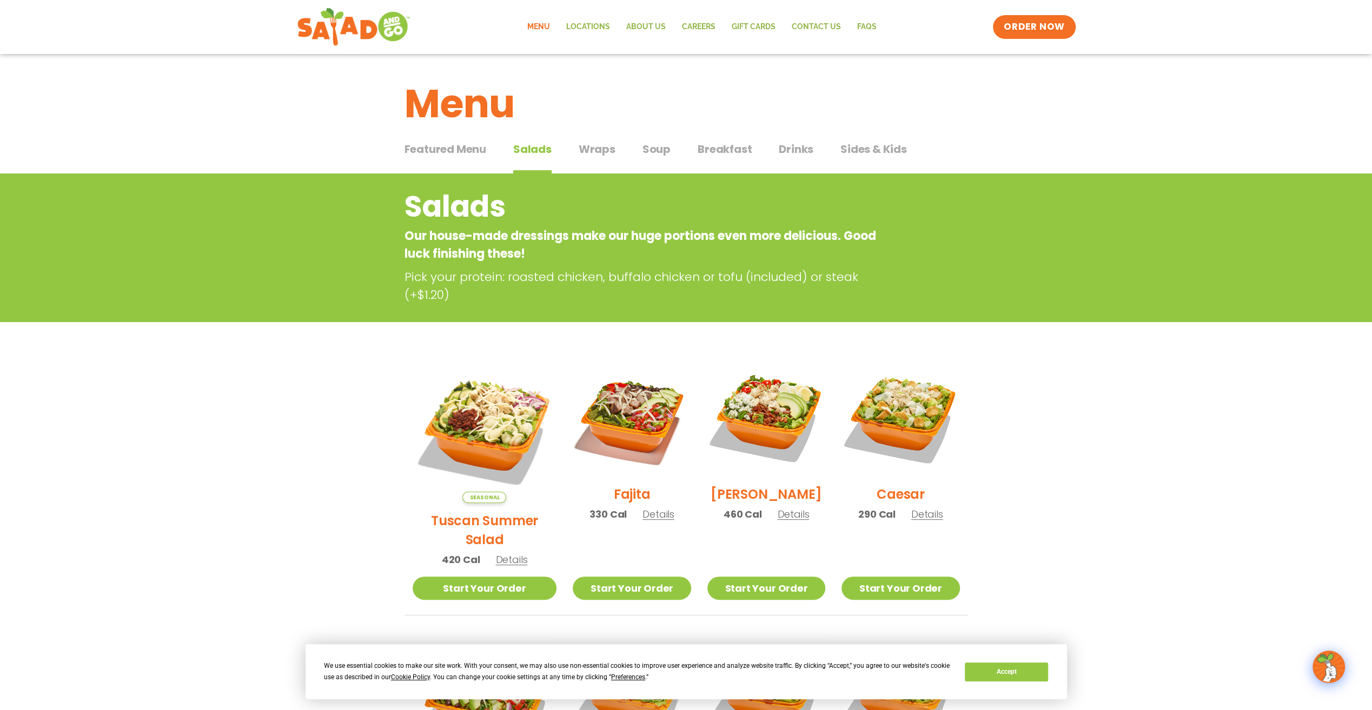
click at [646, 159] on button "Soup Soup" at bounding box center [656, 157] width 28 height 33
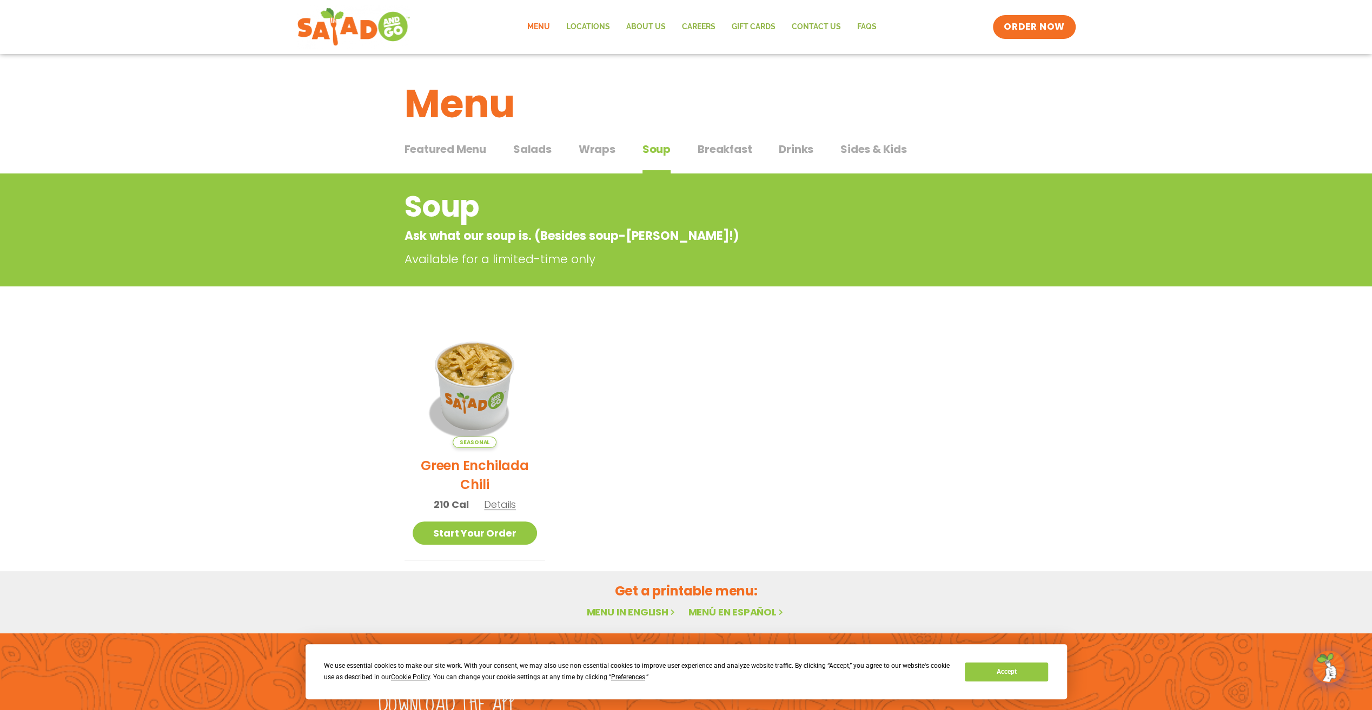
click at [717, 155] on span "Breakfast" at bounding box center [724, 149] width 54 height 16
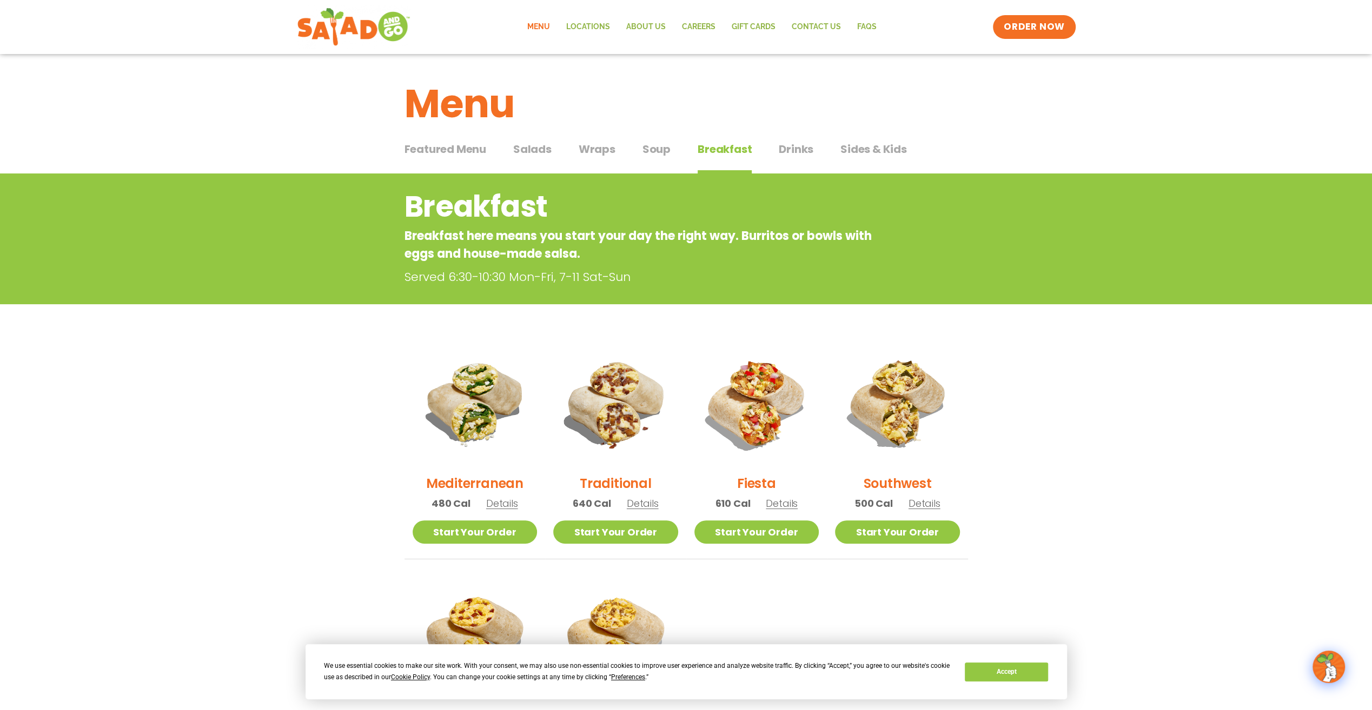
click at [794, 151] on span "Drinks" at bounding box center [796, 149] width 35 height 16
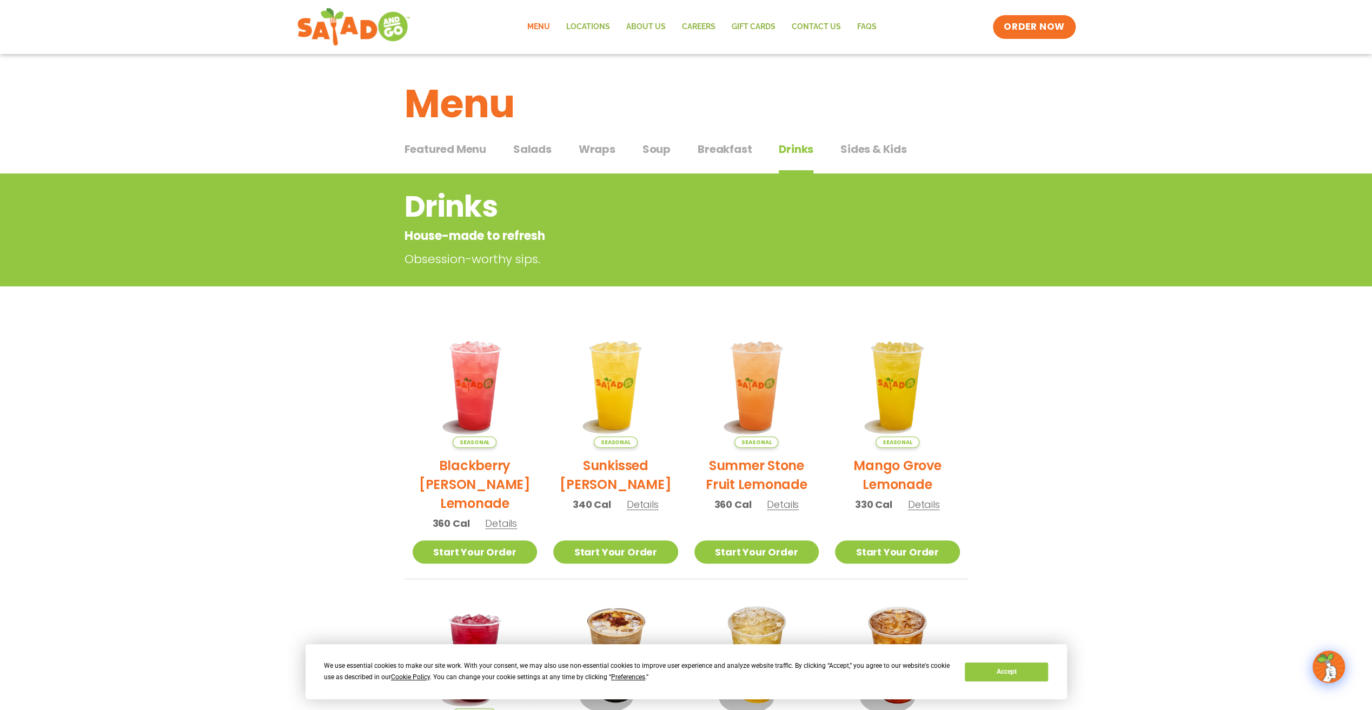
click at [883, 154] on span "Sides & Kids" at bounding box center [873, 149] width 66 height 16
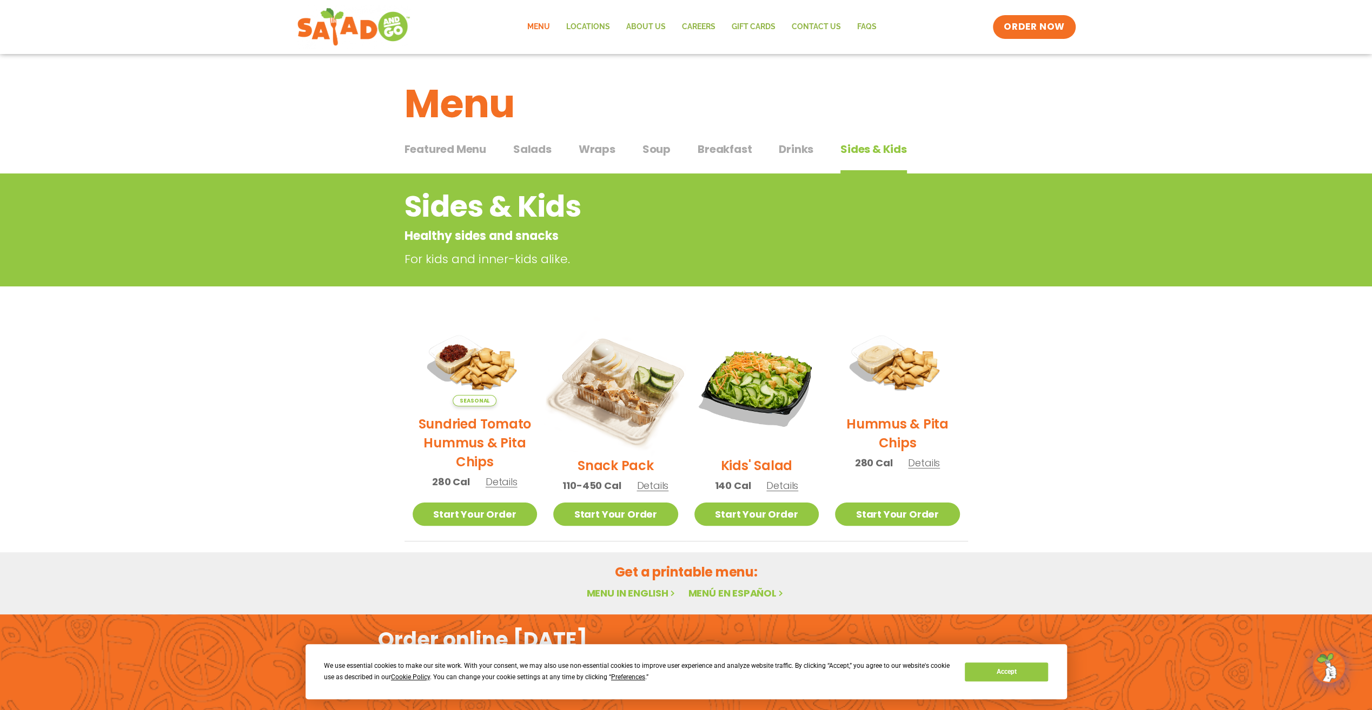
click at [624, 376] on img at bounding box center [615, 385] width 147 height 147
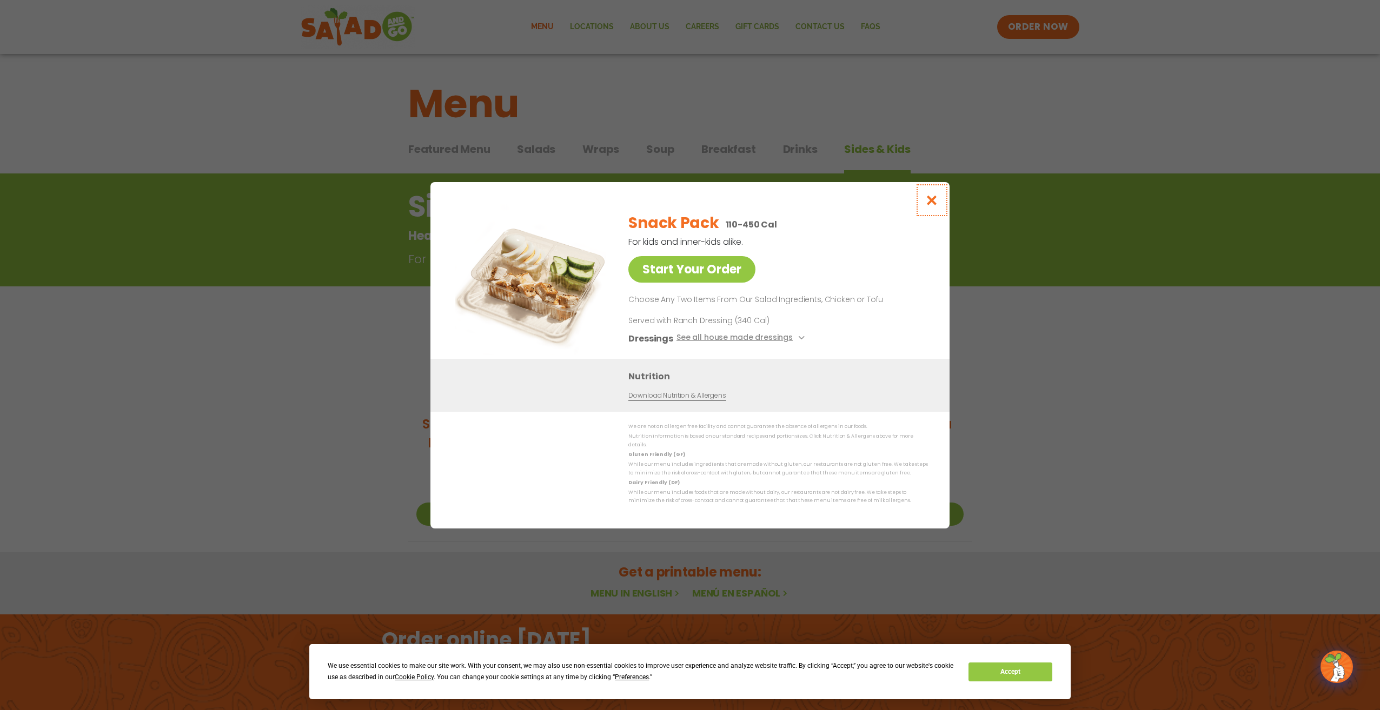
click at [934, 205] on icon "Close modal" at bounding box center [932, 200] width 14 height 11
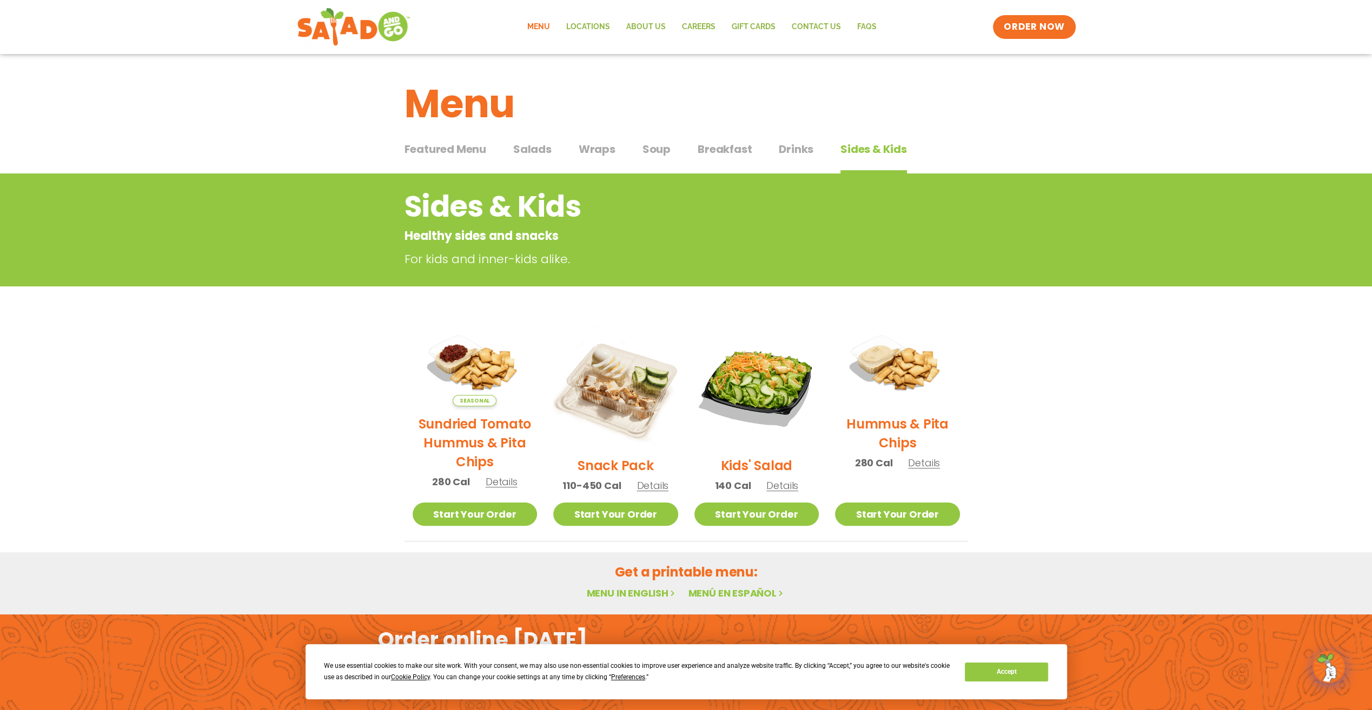
click at [655, 155] on span "Soup" at bounding box center [656, 149] width 28 height 16
